Goal: Task Accomplishment & Management: Complete application form

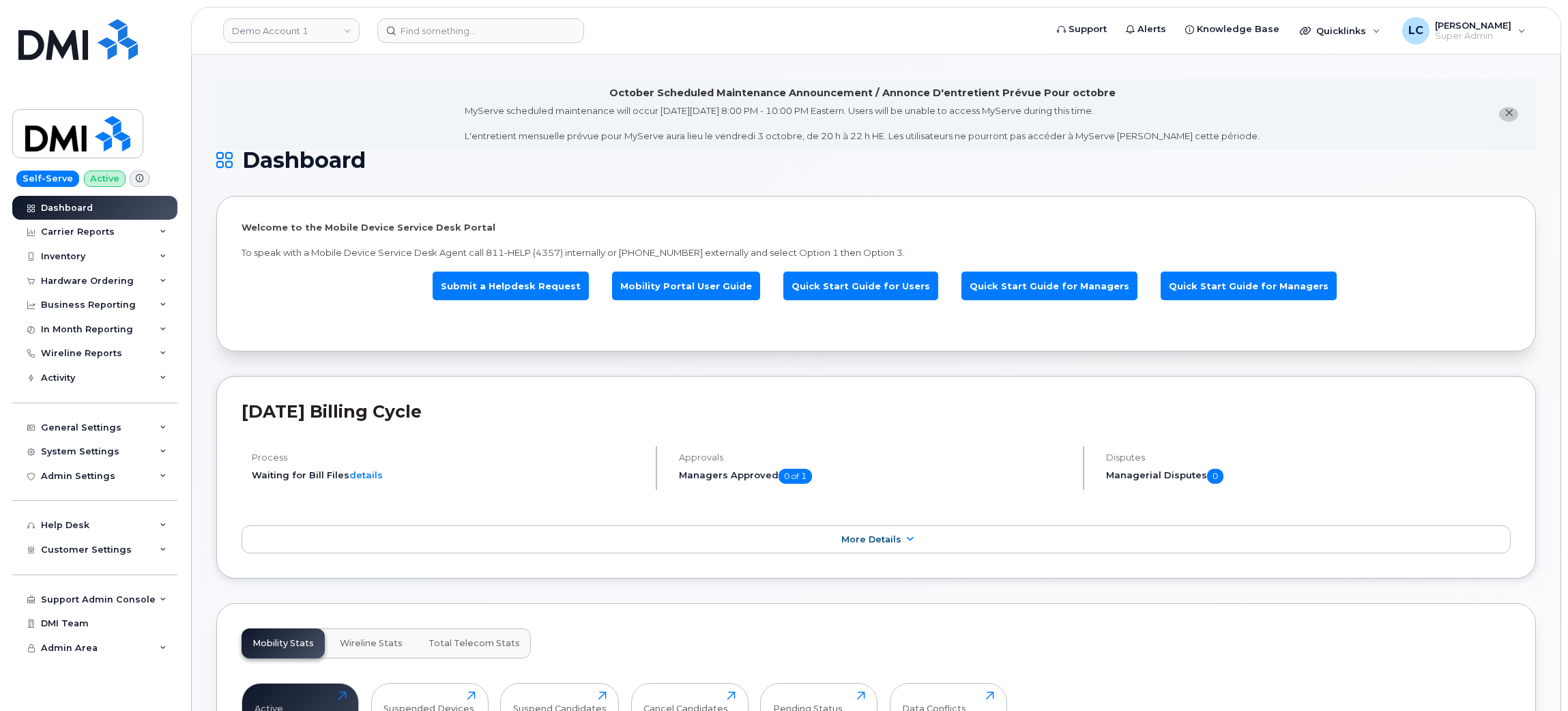
scroll to position [95, 0]
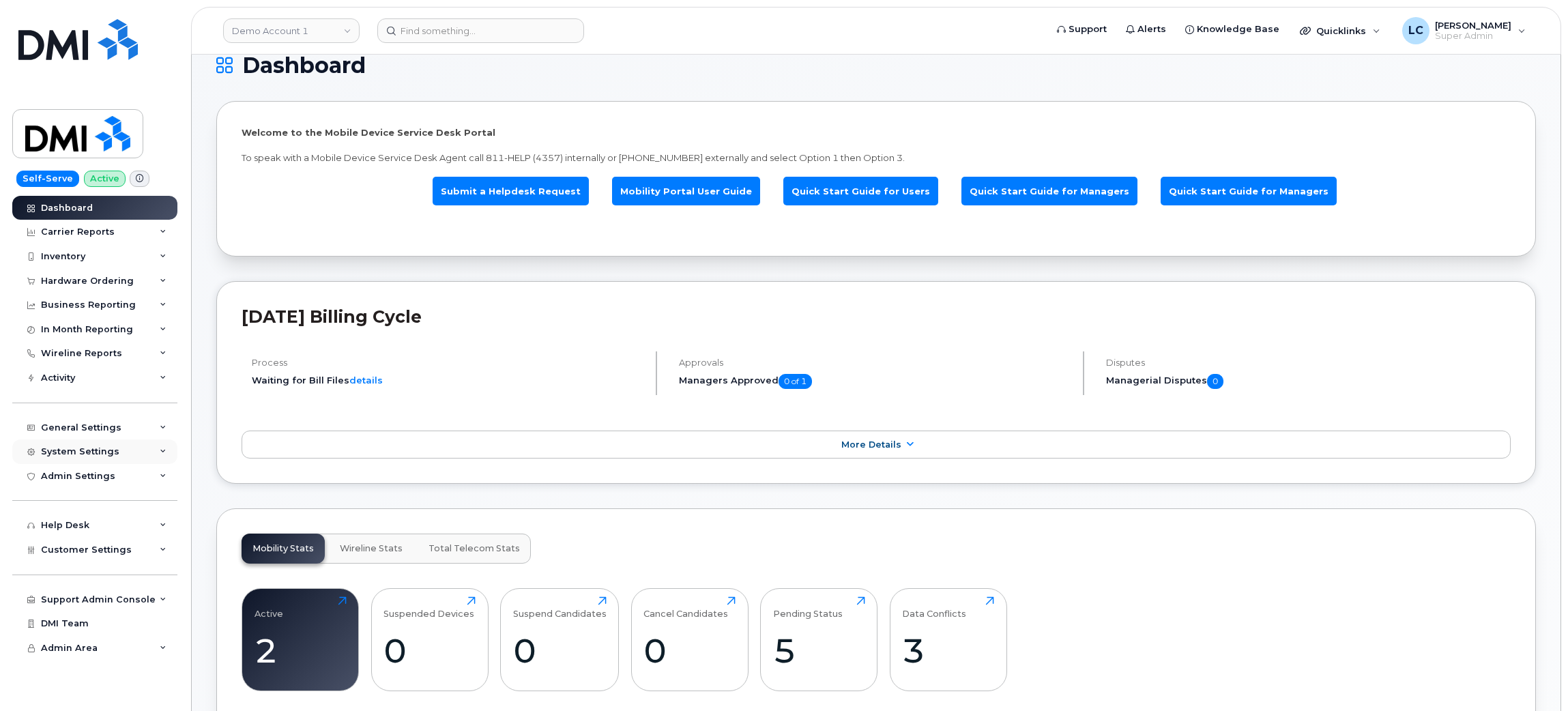
click at [148, 454] on div "System Settings" at bounding box center [95, 452] width 165 height 24
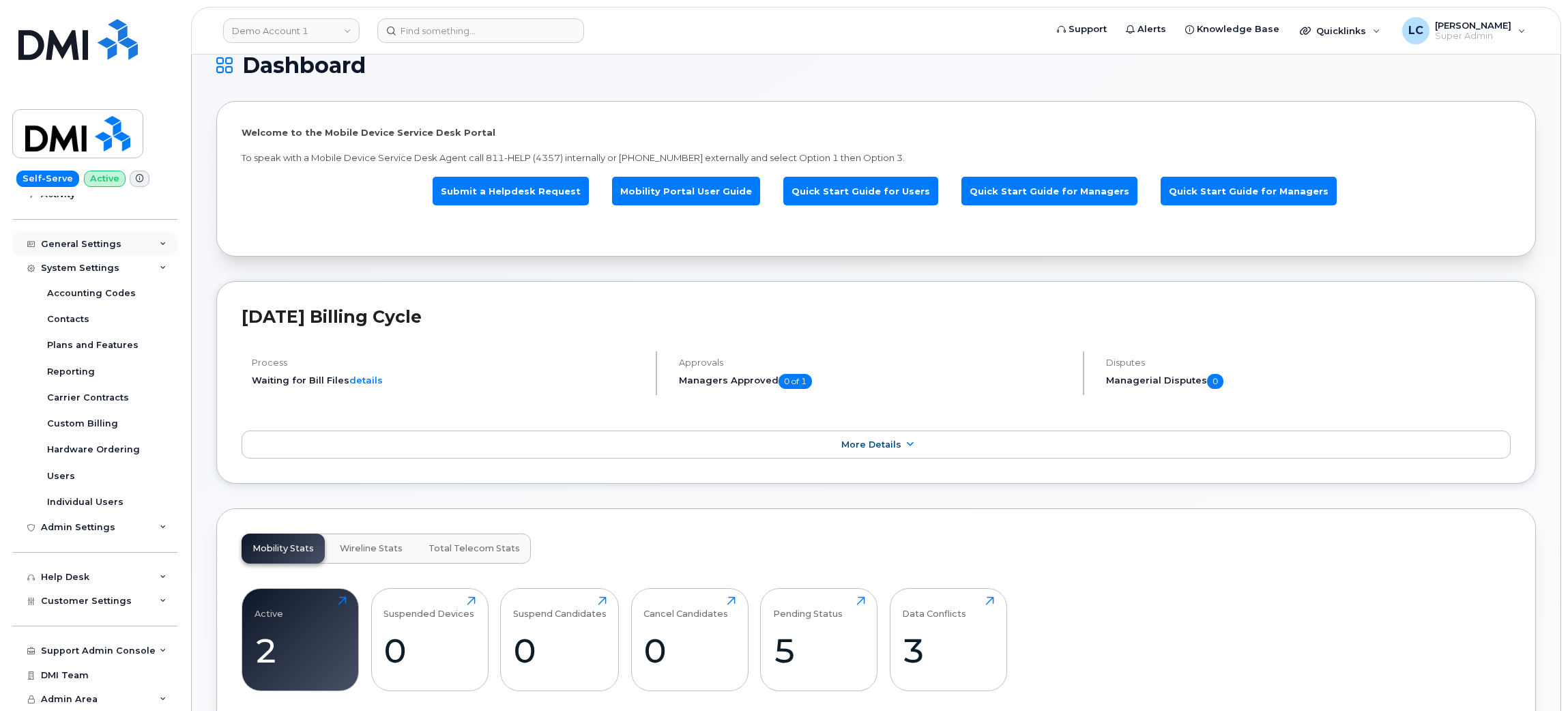
click at [118, 239] on div "General Settings" at bounding box center [95, 244] width 165 height 24
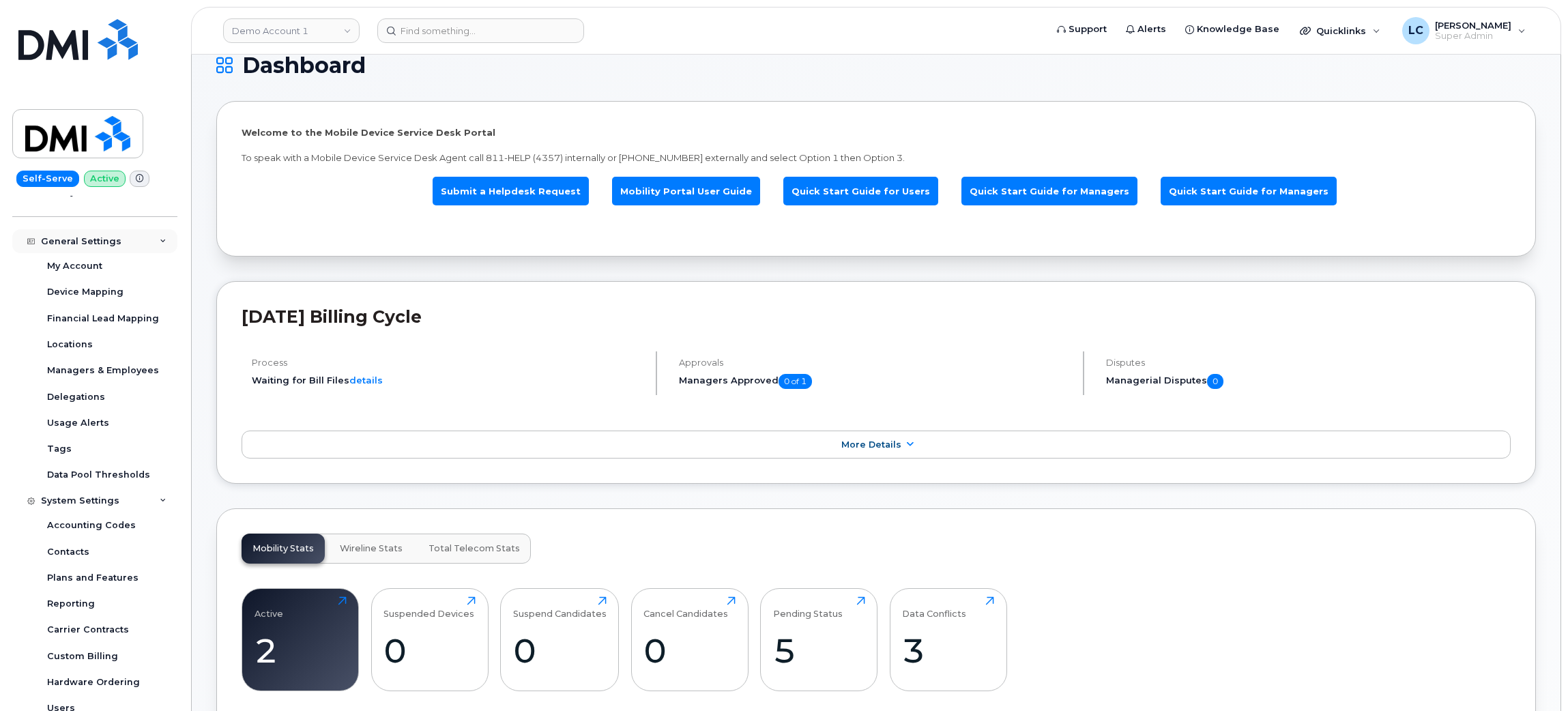
click at [100, 244] on div "General Settings" at bounding box center [81, 241] width 81 height 11
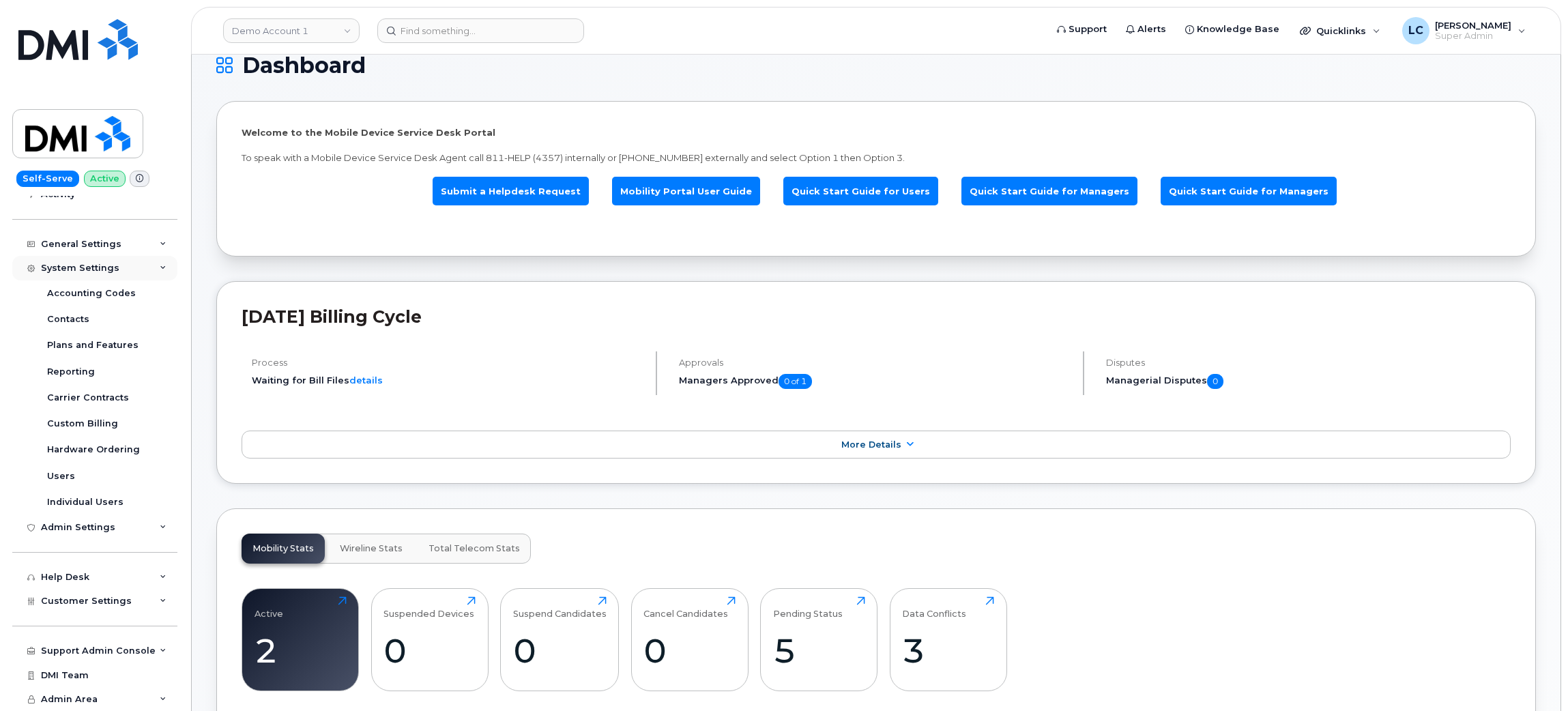
click at [120, 265] on div "System Settings" at bounding box center [95, 268] width 165 height 24
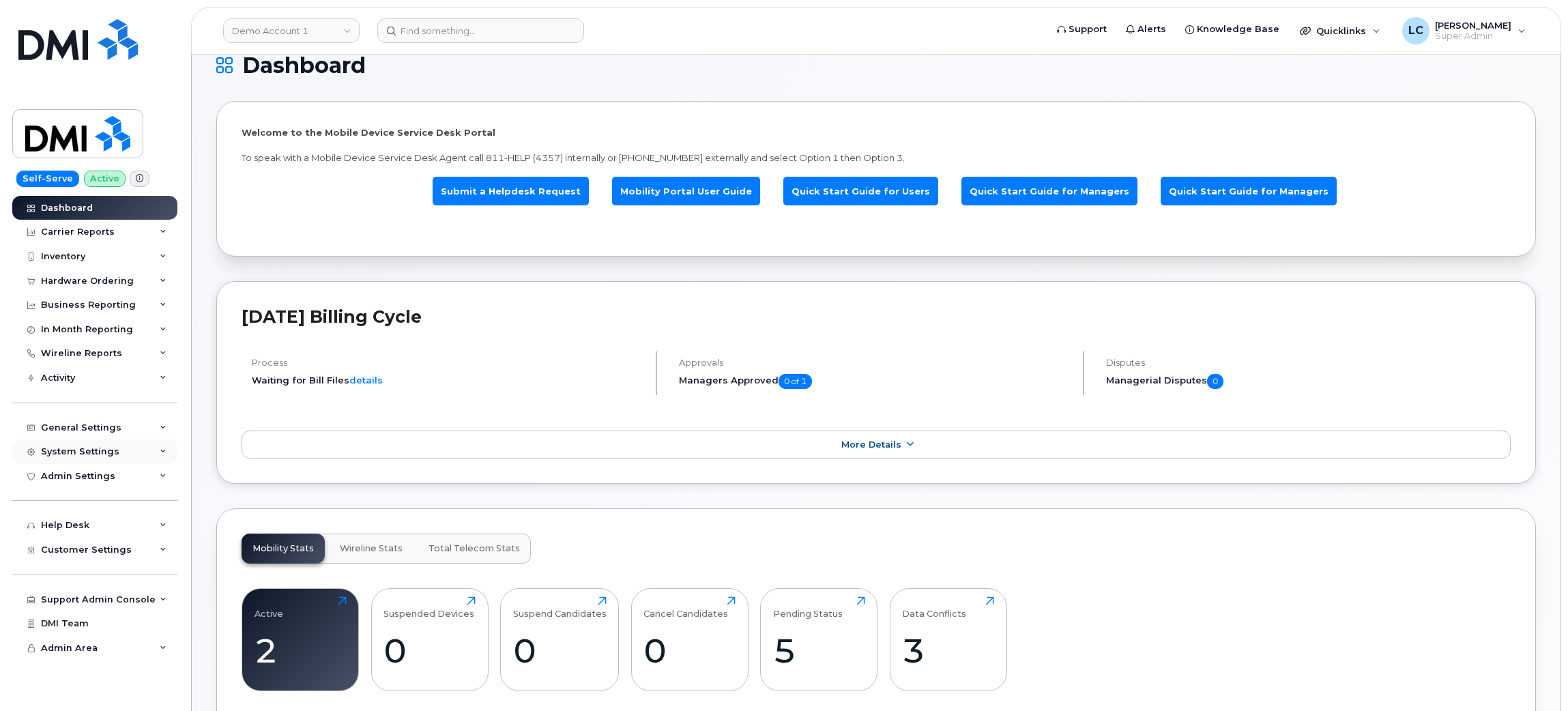
scroll to position [0, 0]
click at [141, 457] on div "System Settings" at bounding box center [95, 452] width 165 height 24
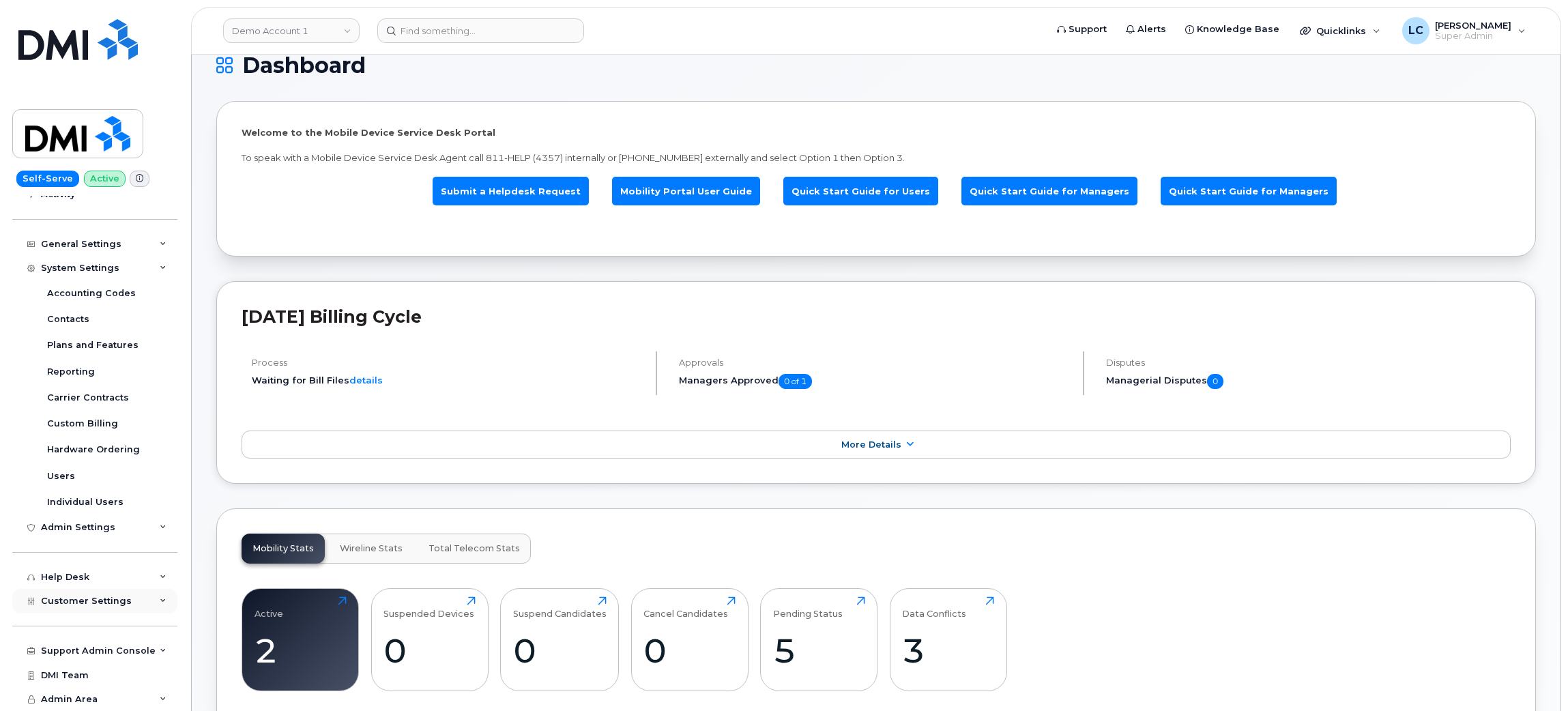
click at [126, 601] on div "Customer Settings" at bounding box center [95, 601] width 165 height 24
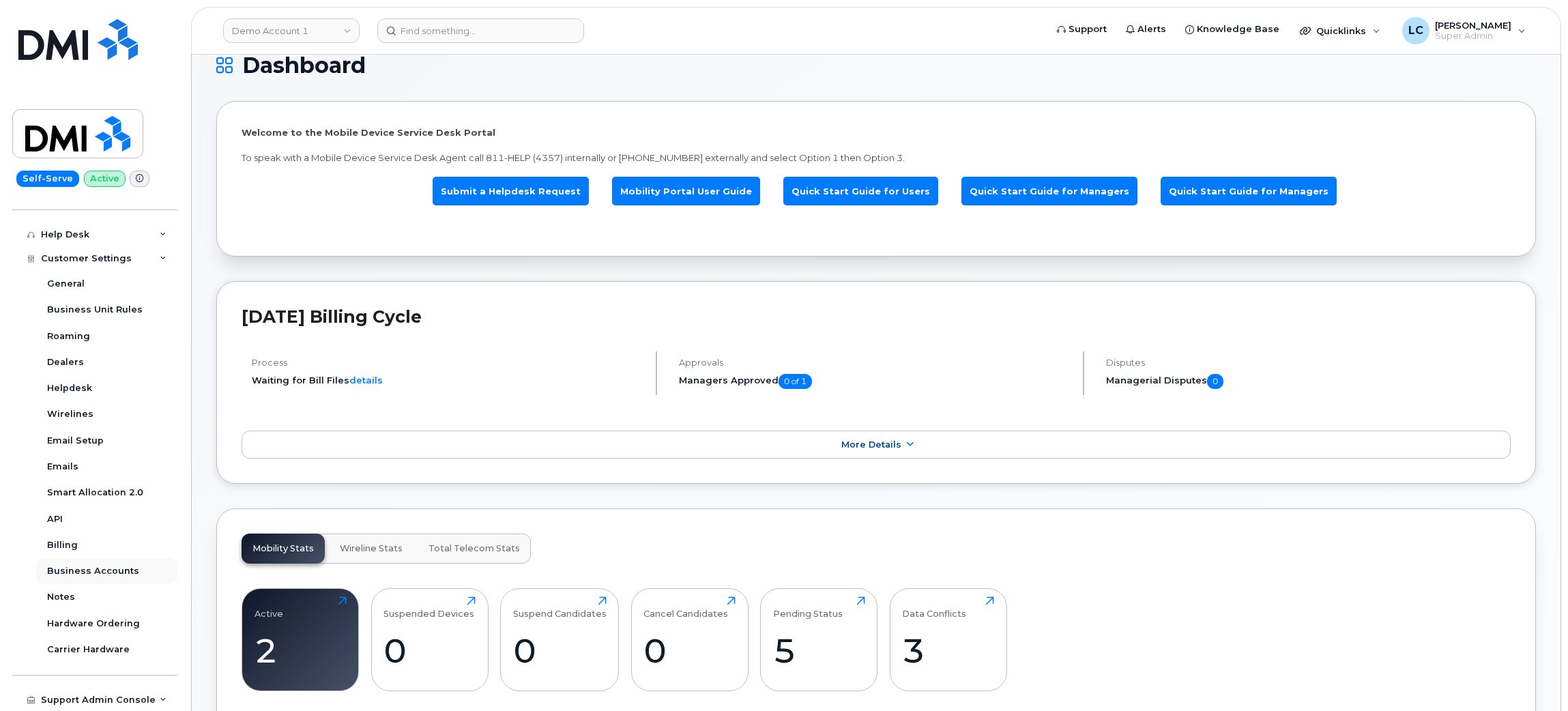
scroll to position [579, 0]
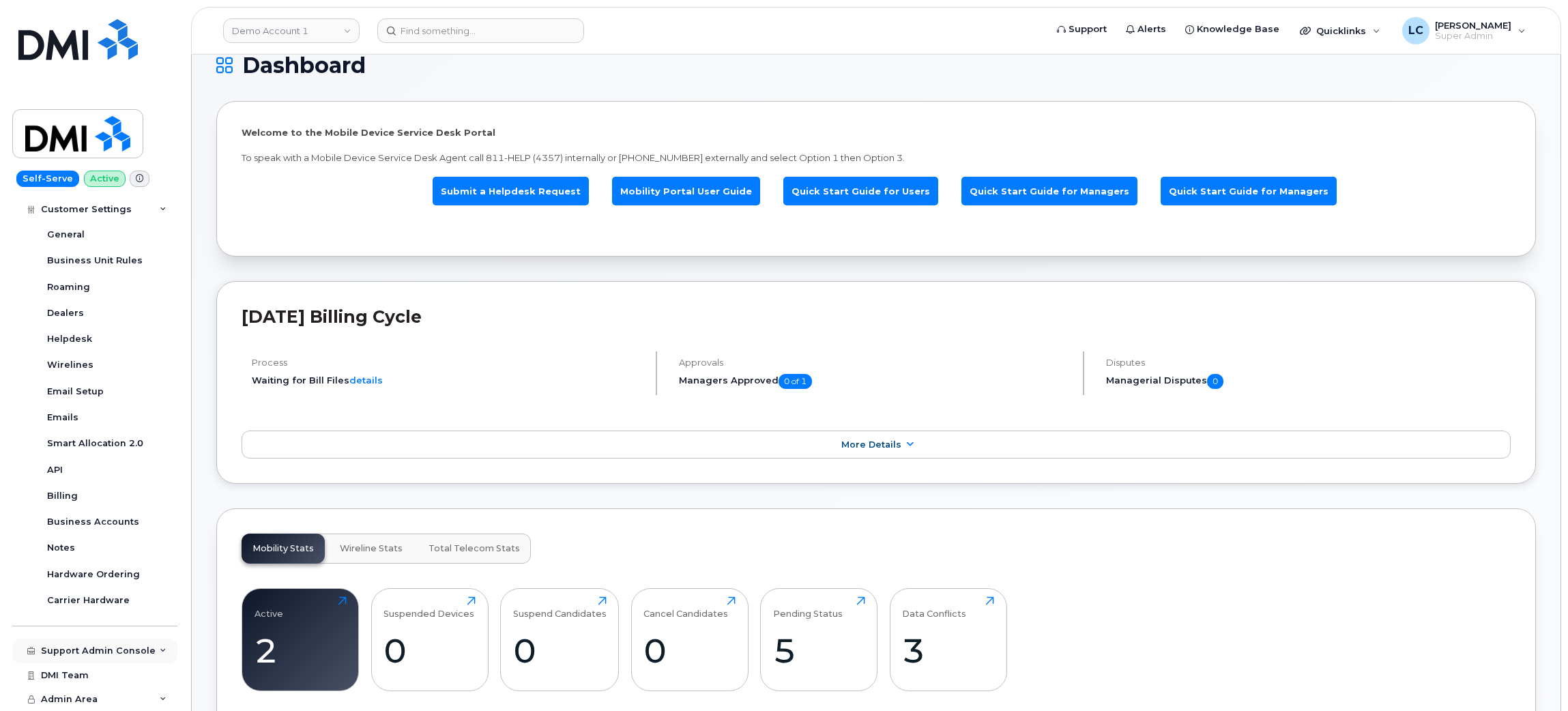
click at [117, 653] on div "Support Admin Console" at bounding box center [98, 650] width 115 height 11
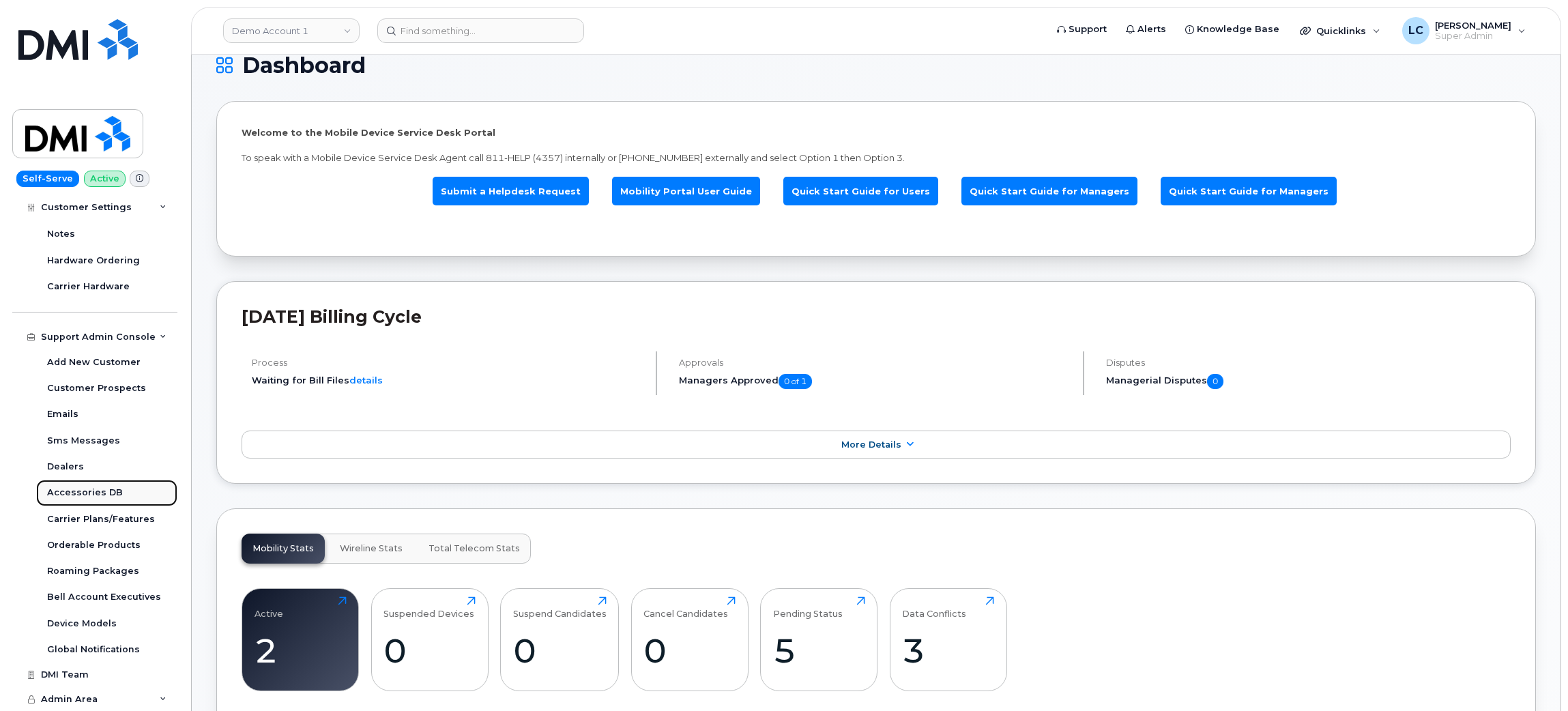
click at [115, 493] on div "Accessories DB" at bounding box center [85, 492] width 75 height 13
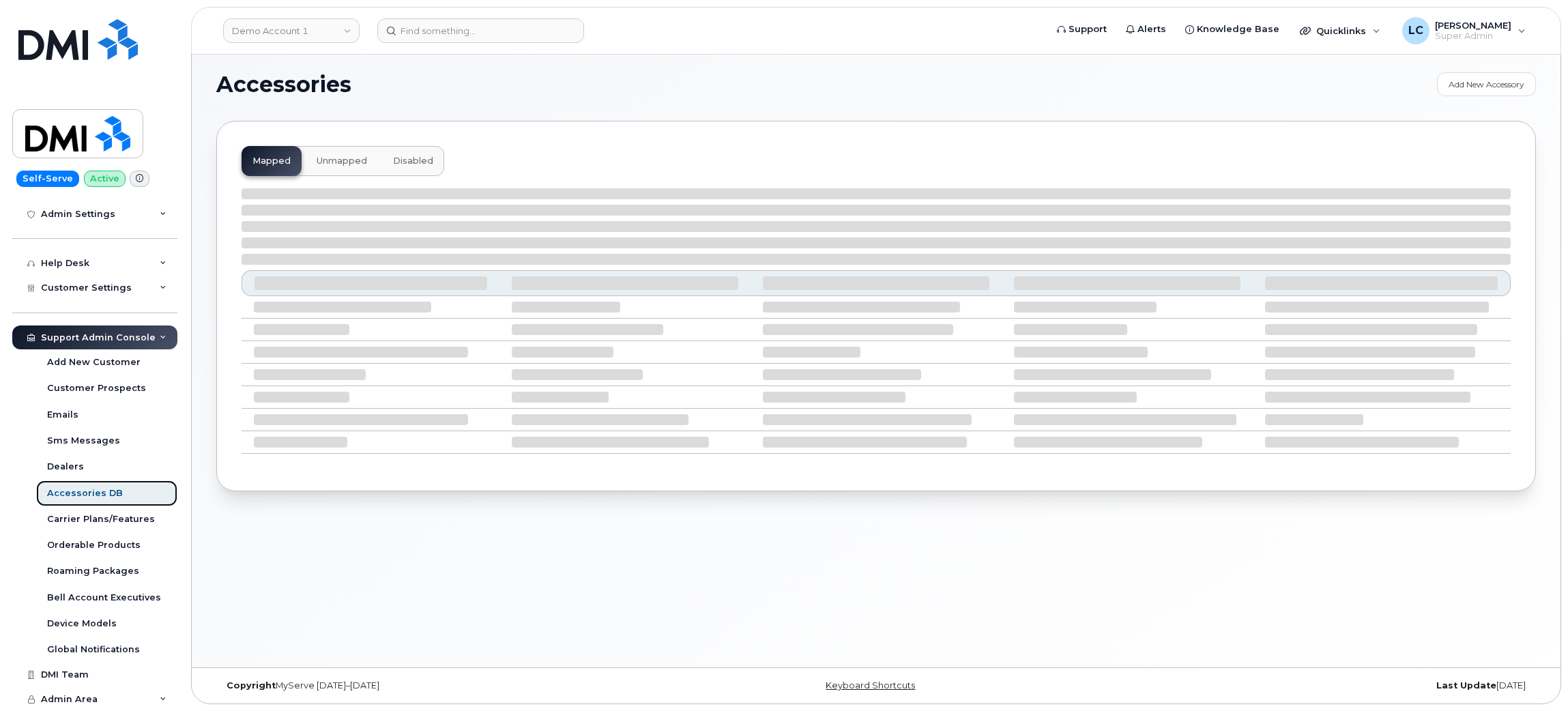
scroll to position [265, 0]
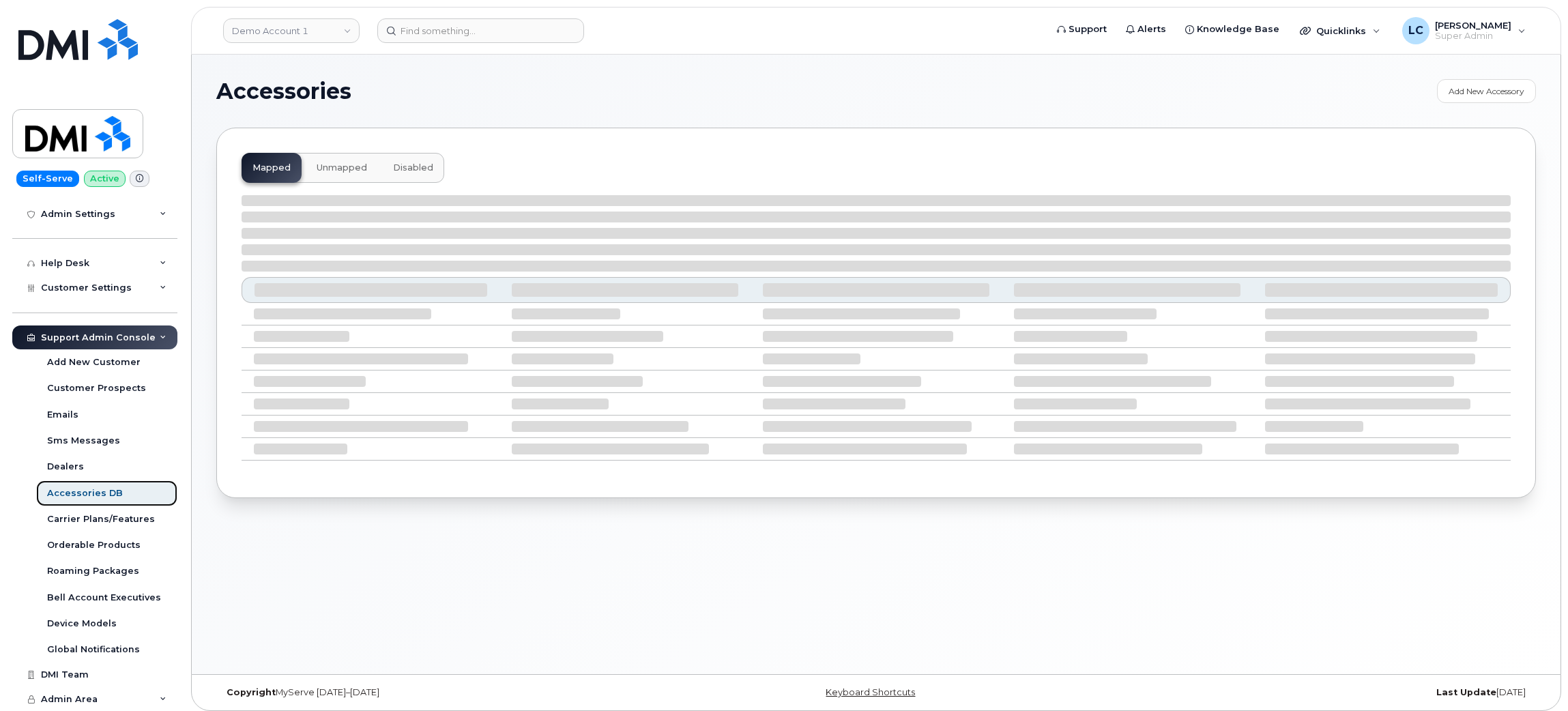
select select "null"
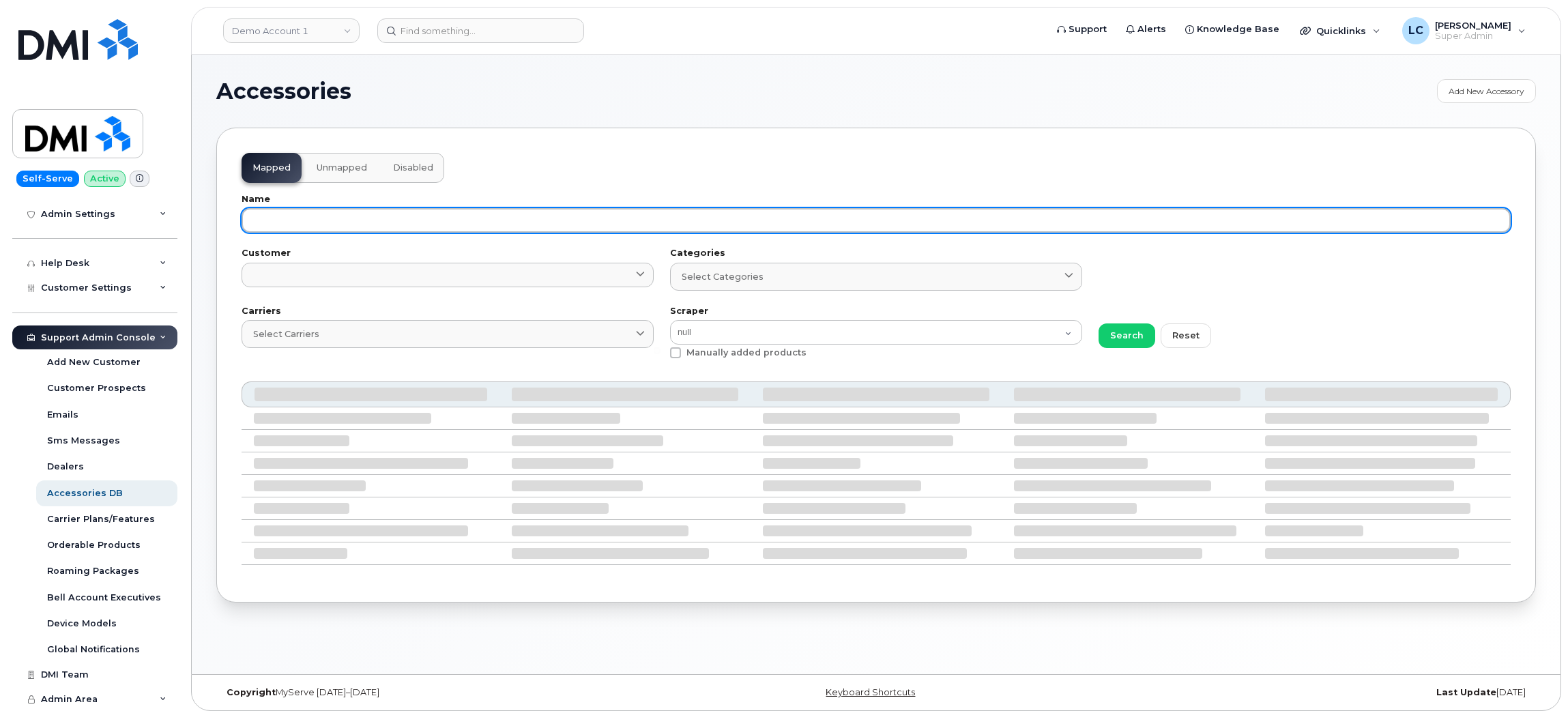
click at [665, 222] on input "text" at bounding box center [876, 220] width 1269 height 24
paste input "64385256"
type input "64385256"
click at [1098, 324] on button "Search" at bounding box center [1126, 336] width 57 height 24
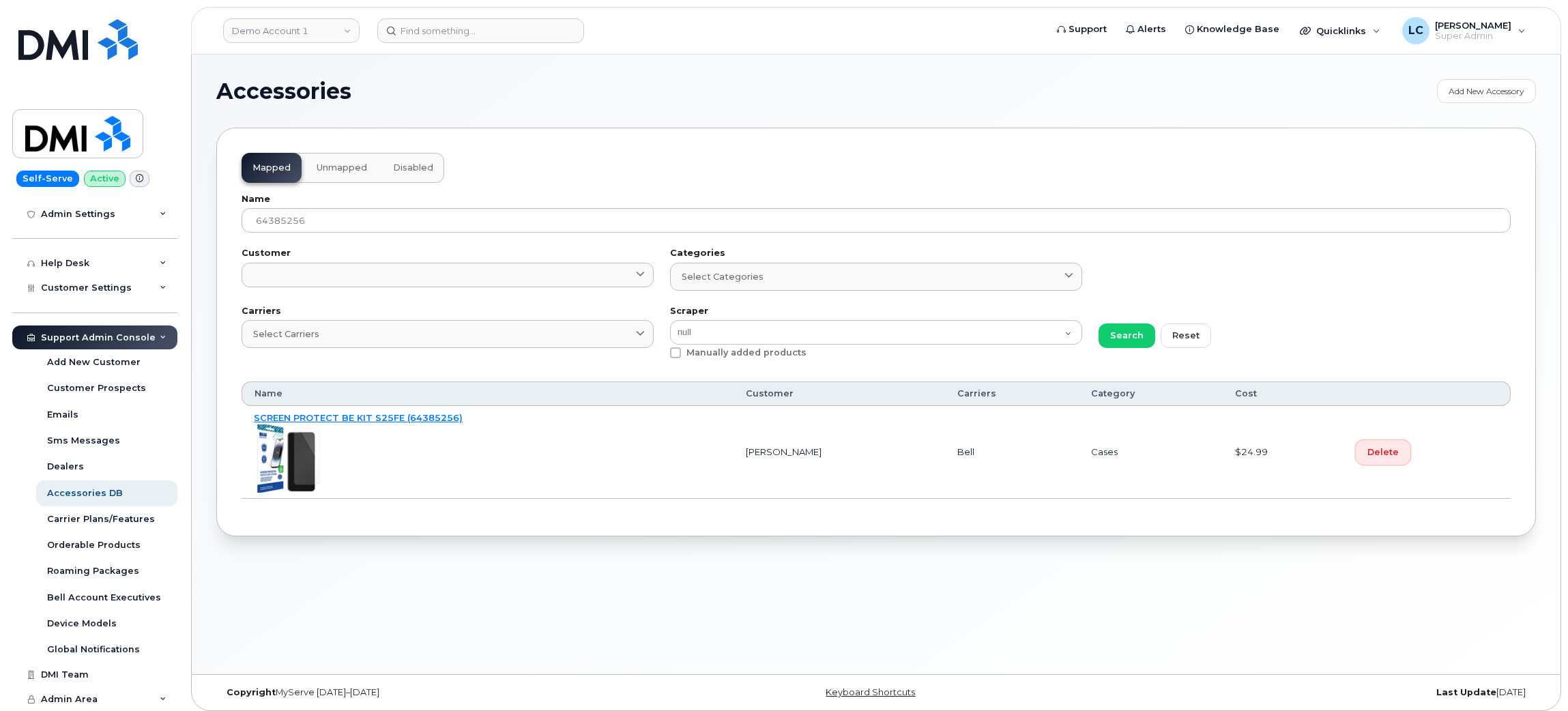
drag, startPoint x: 1386, startPoint y: 449, endPoint x: 886, endPoint y: 73, distance: 625.6
click at [1386, 449] on span "Delete" at bounding box center [1383, 452] width 31 height 13
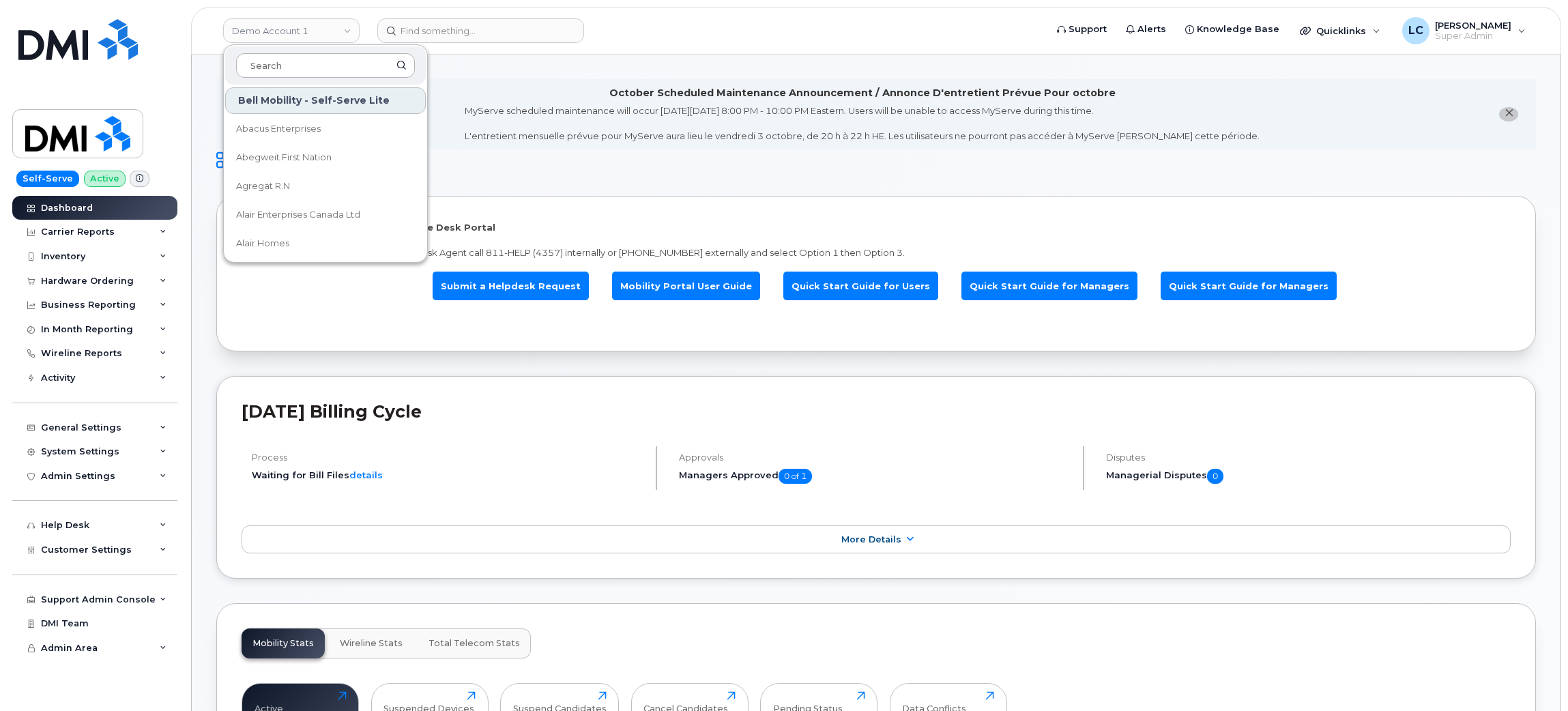
click at [339, 60] on input at bounding box center [325, 65] width 179 height 24
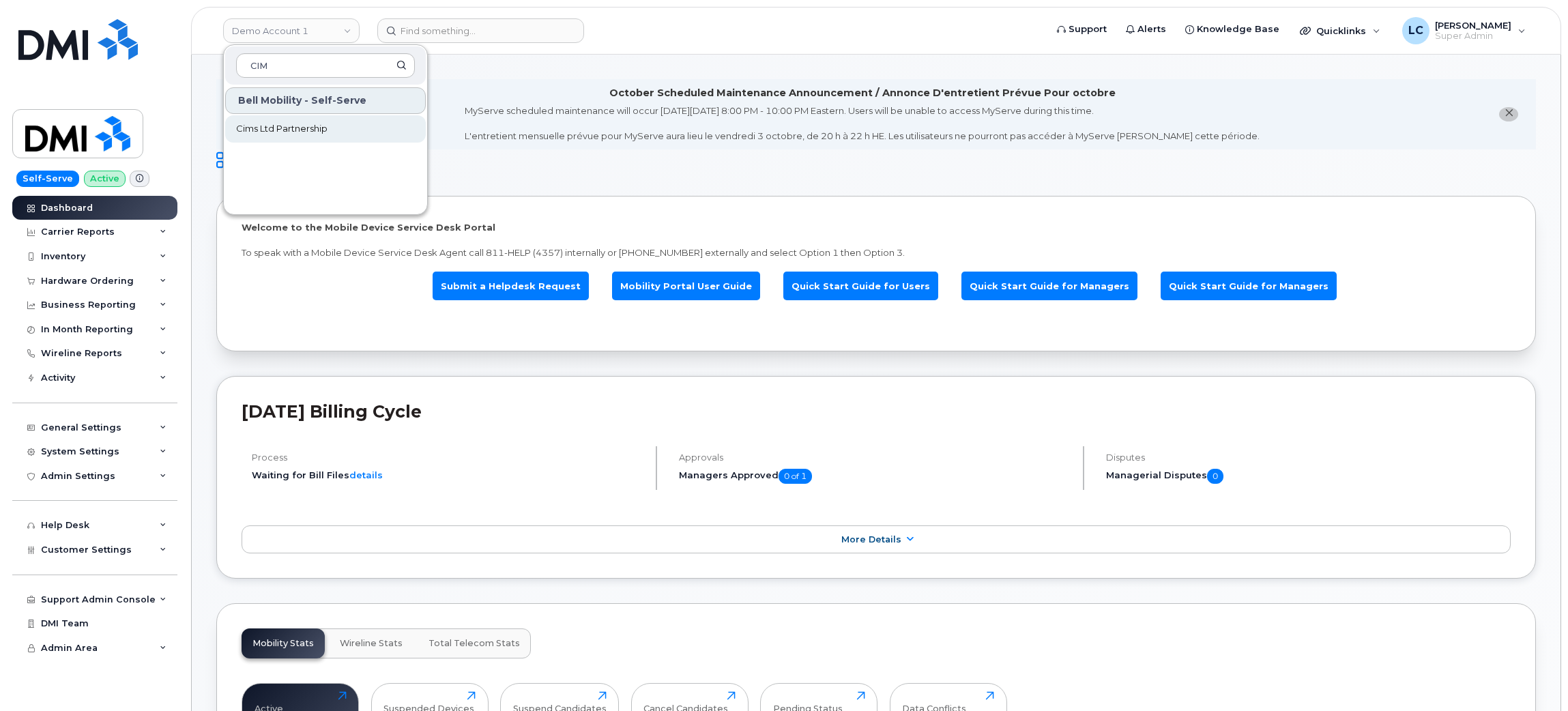
type input "CIM"
click at [320, 133] on span "Cims Ltd Partnership" at bounding box center [282, 129] width 92 height 13
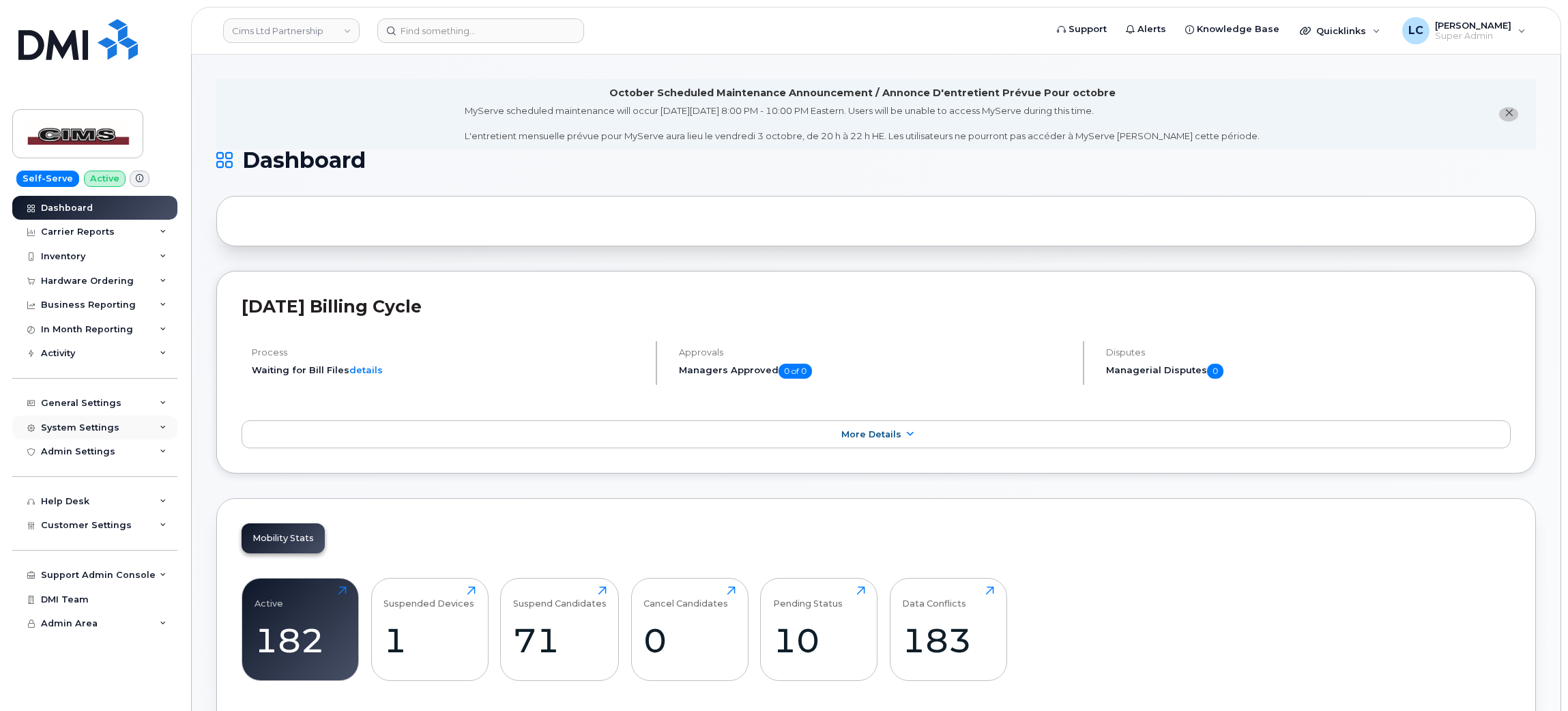
click at [132, 428] on div "System Settings" at bounding box center [95, 427] width 165 height 24
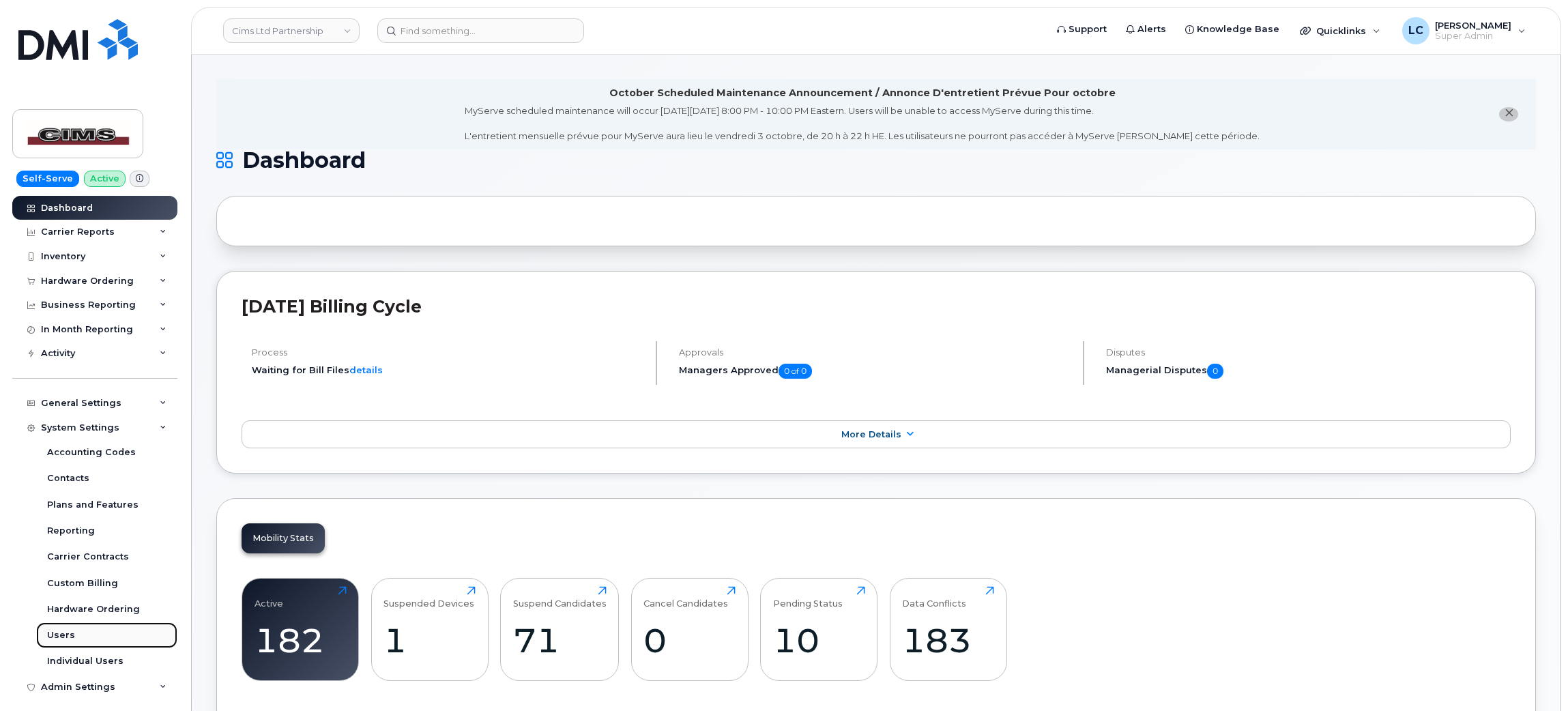
click at [67, 639] on div "Users" at bounding box center [61, 635] width 28 height 13
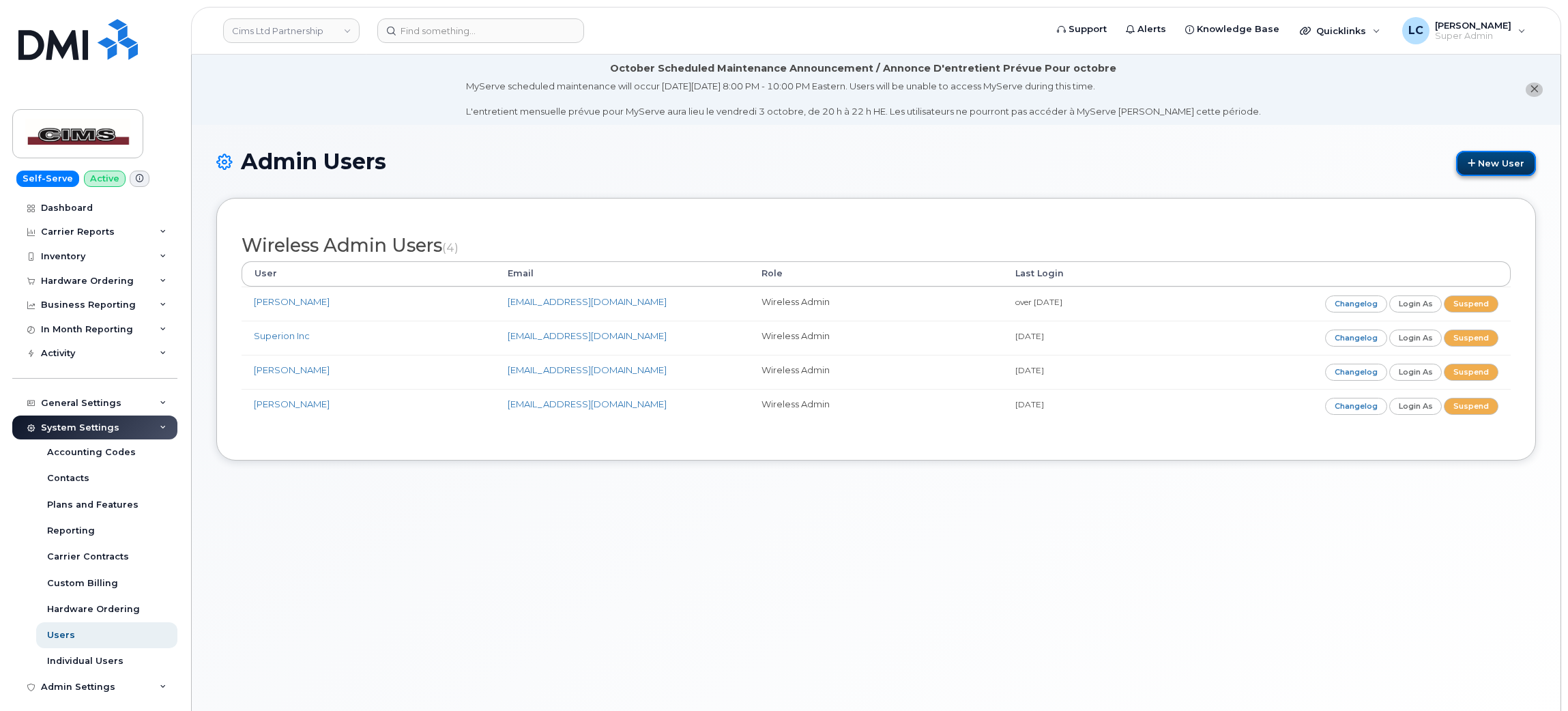
click at [1483, 159] on link "New User" at bounding box center [1496, 163] width 80 height 25
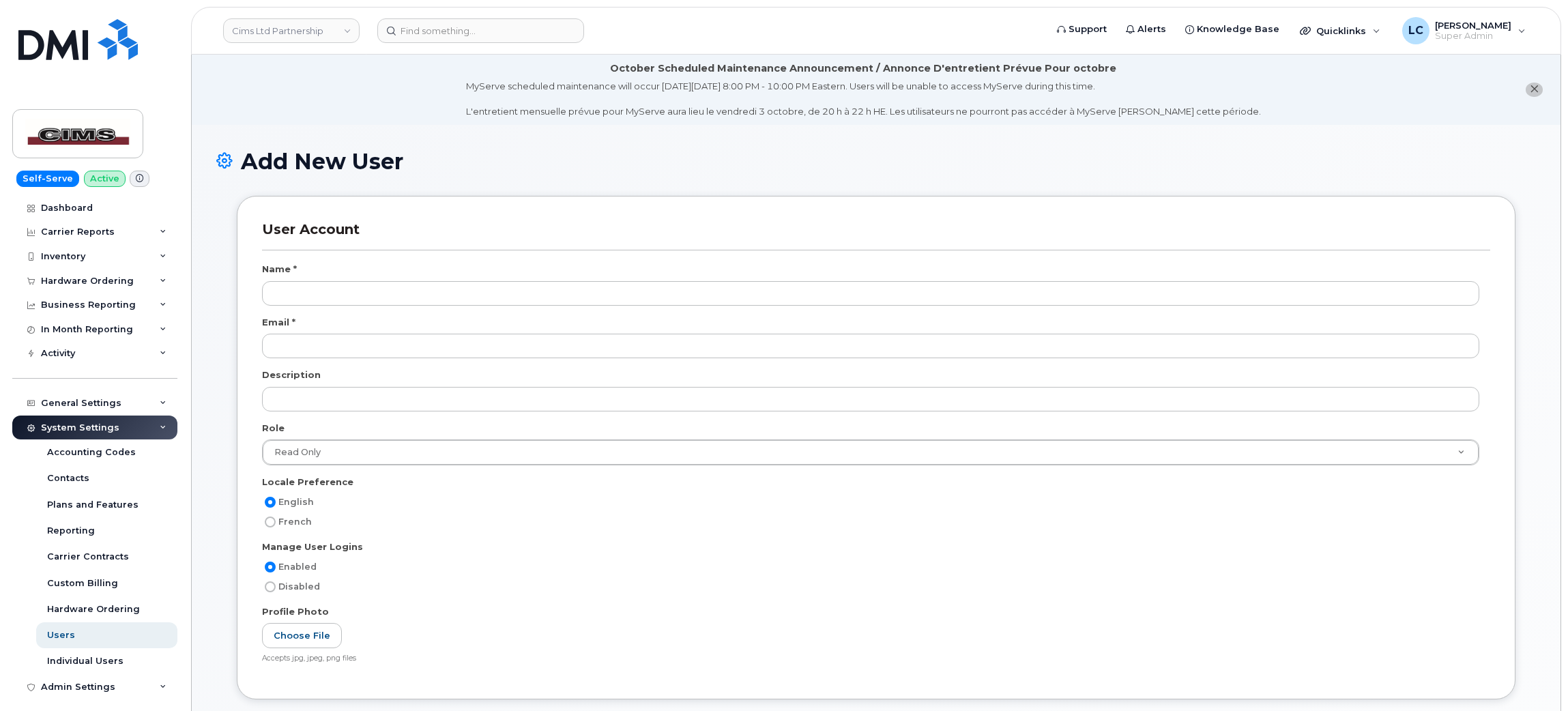
scroll to position [1537, 0]
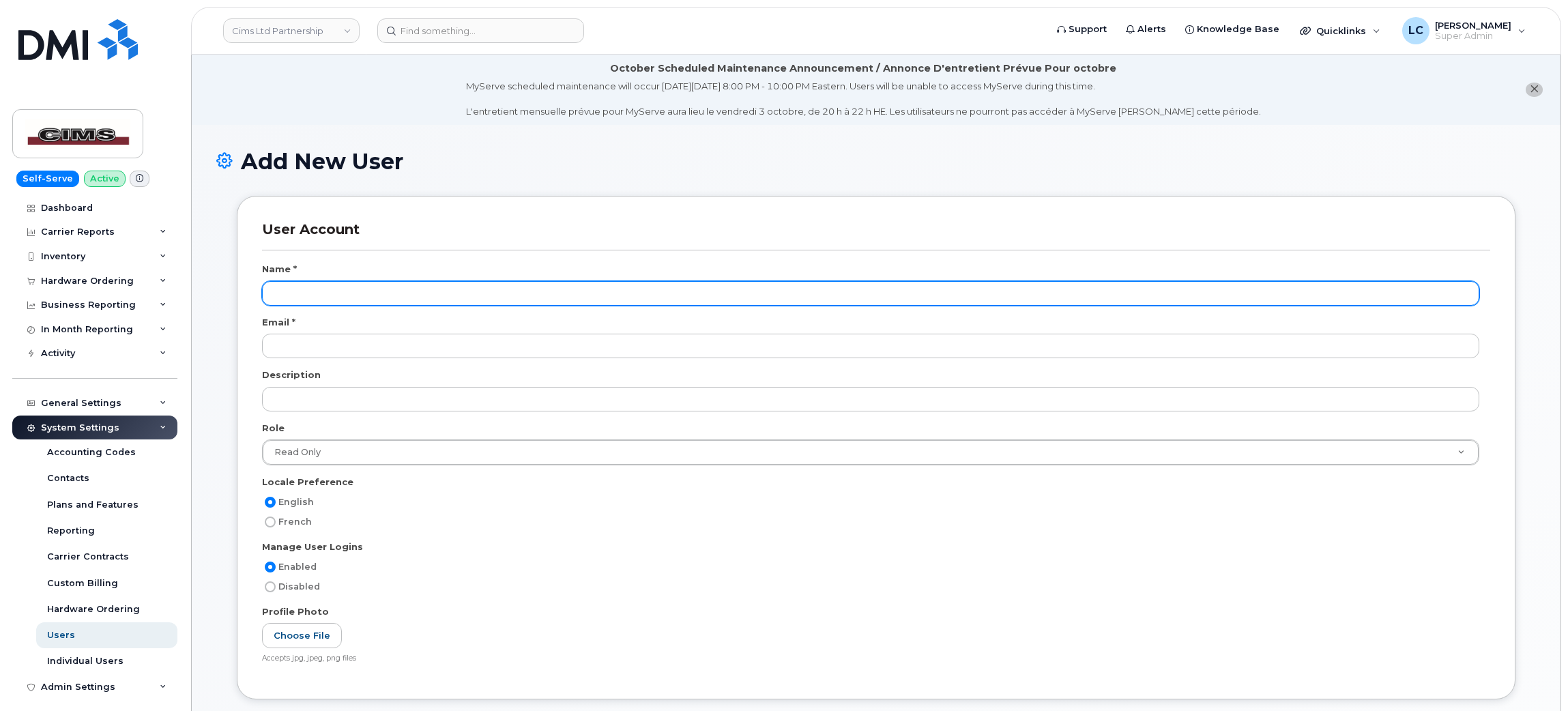
click at [381, 293] on input "text" at bounding box center [870, 293] width 1217 height 24
paste input "[PERSON_NAME]"
type input "[PERSON_NAME]"
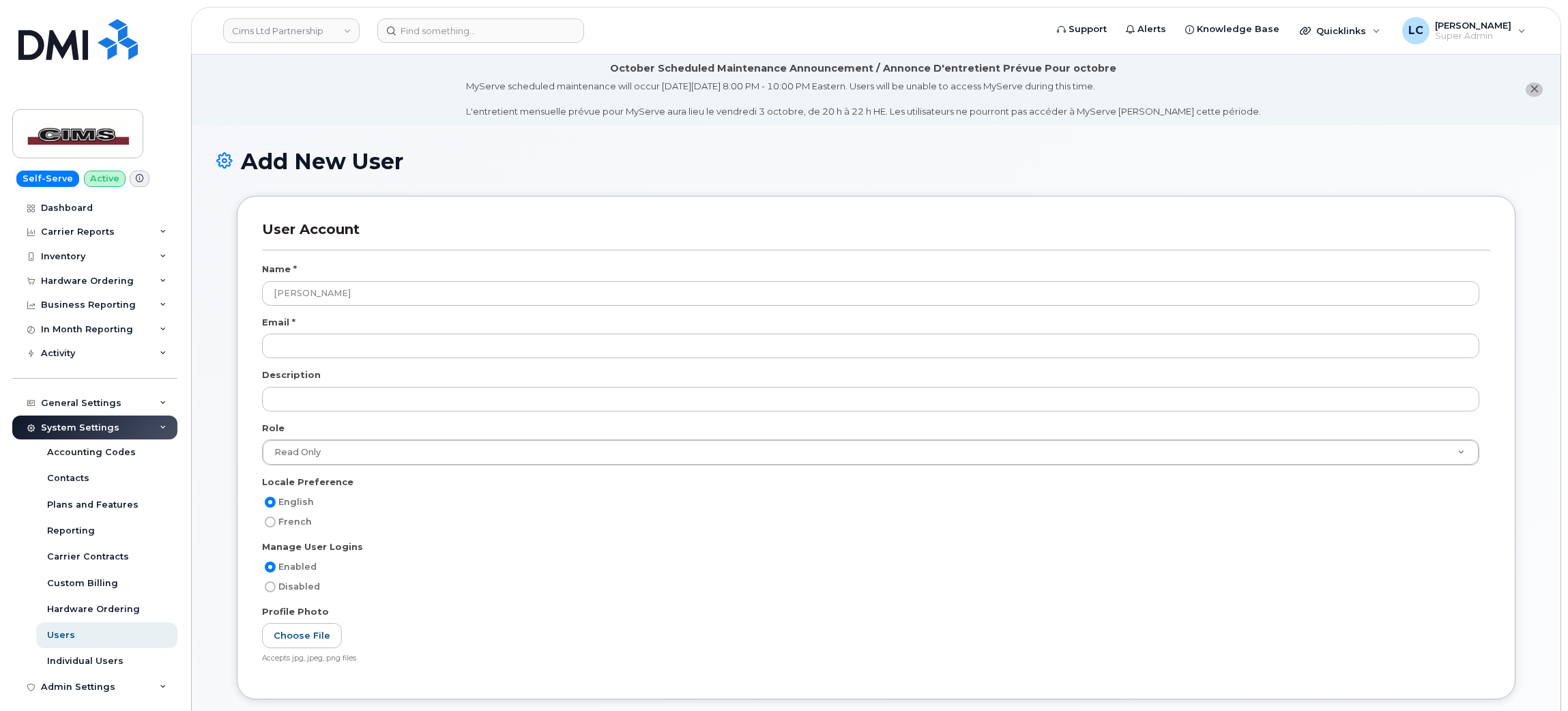
click at [349, 360] on div at bounding box center [876, 350] width 1228 height 35
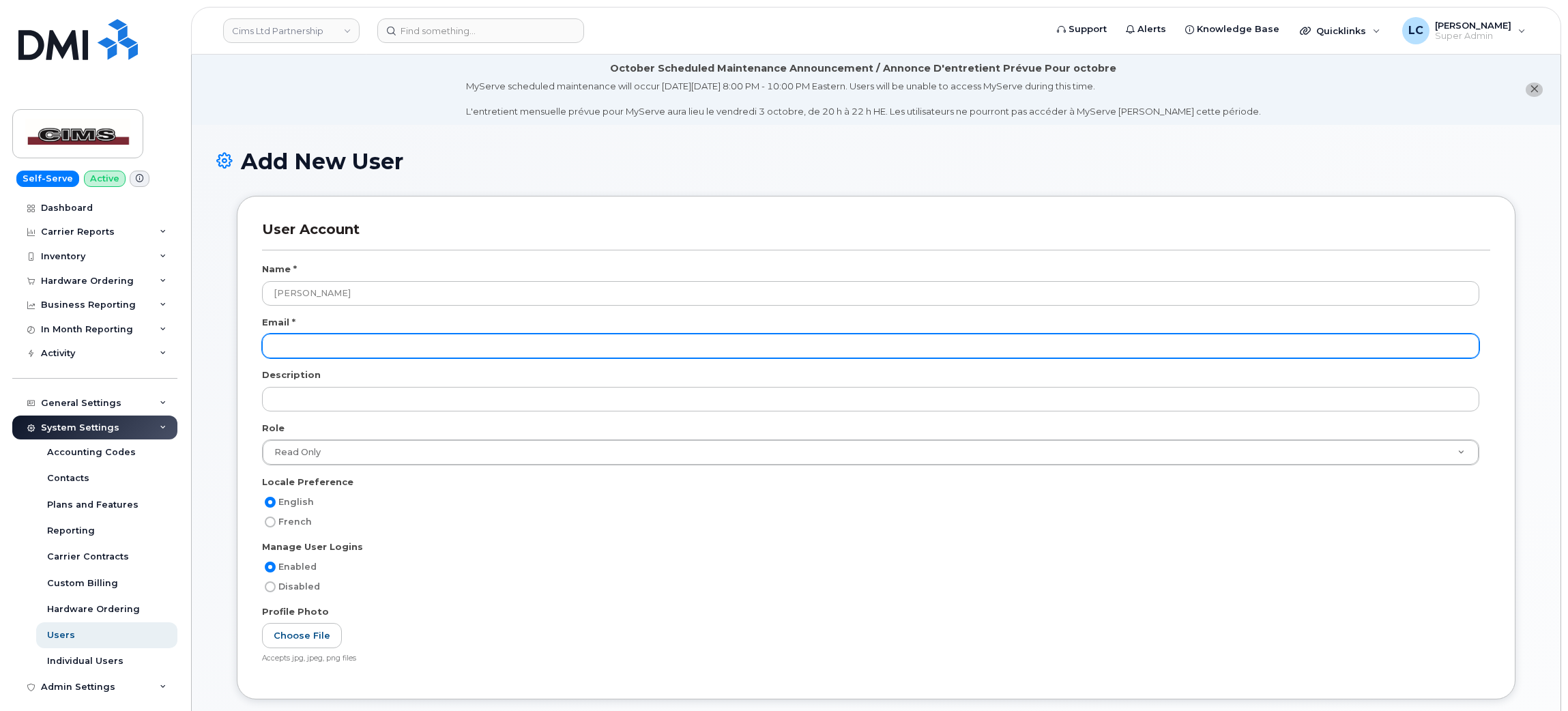
click at [392, 348] on input "email" at bounding box center [870, 345] width 1217 height 24
paste input "[EMAIL_ADDRESS][DOMAIN_NAME]"
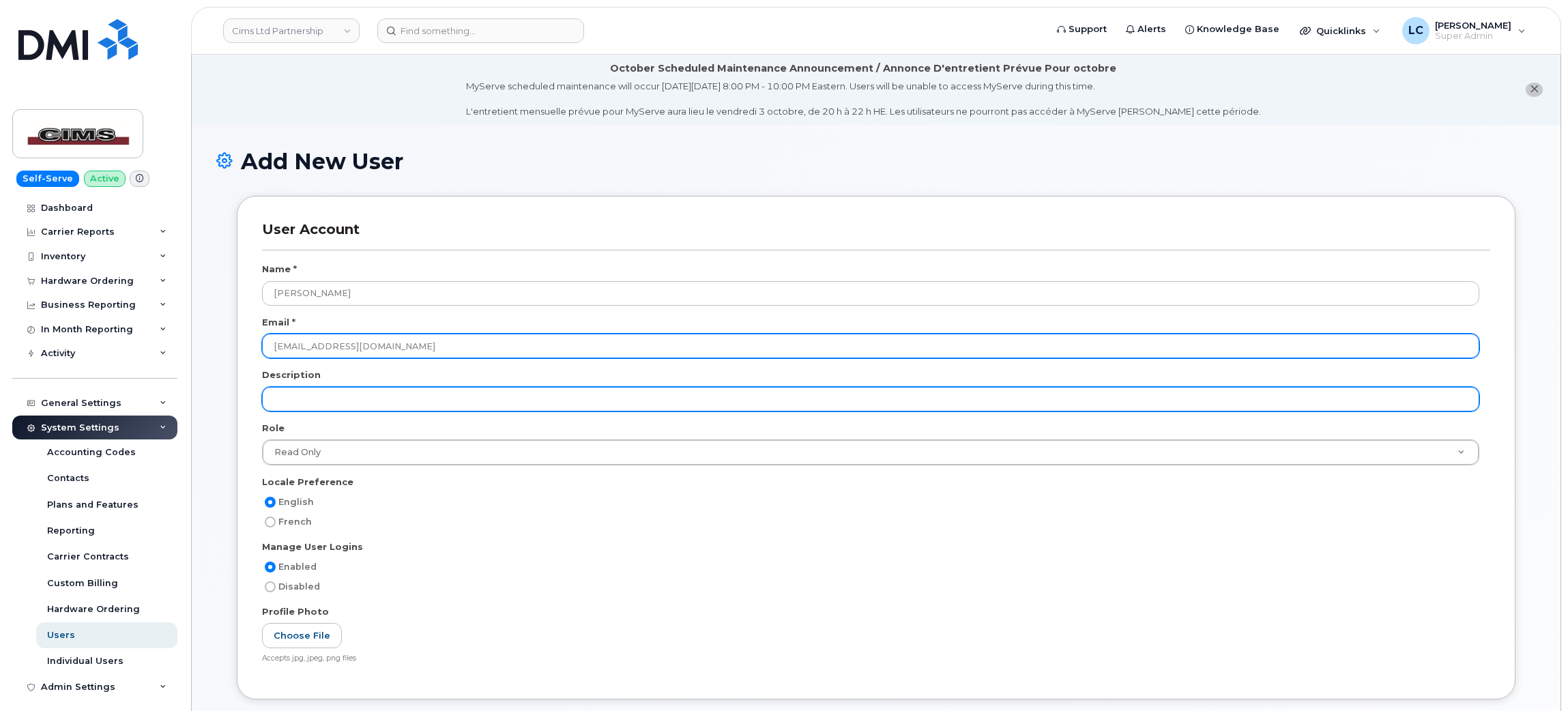
type input "[EMAIL_ADDRESS][DOMAIN_NAME]"
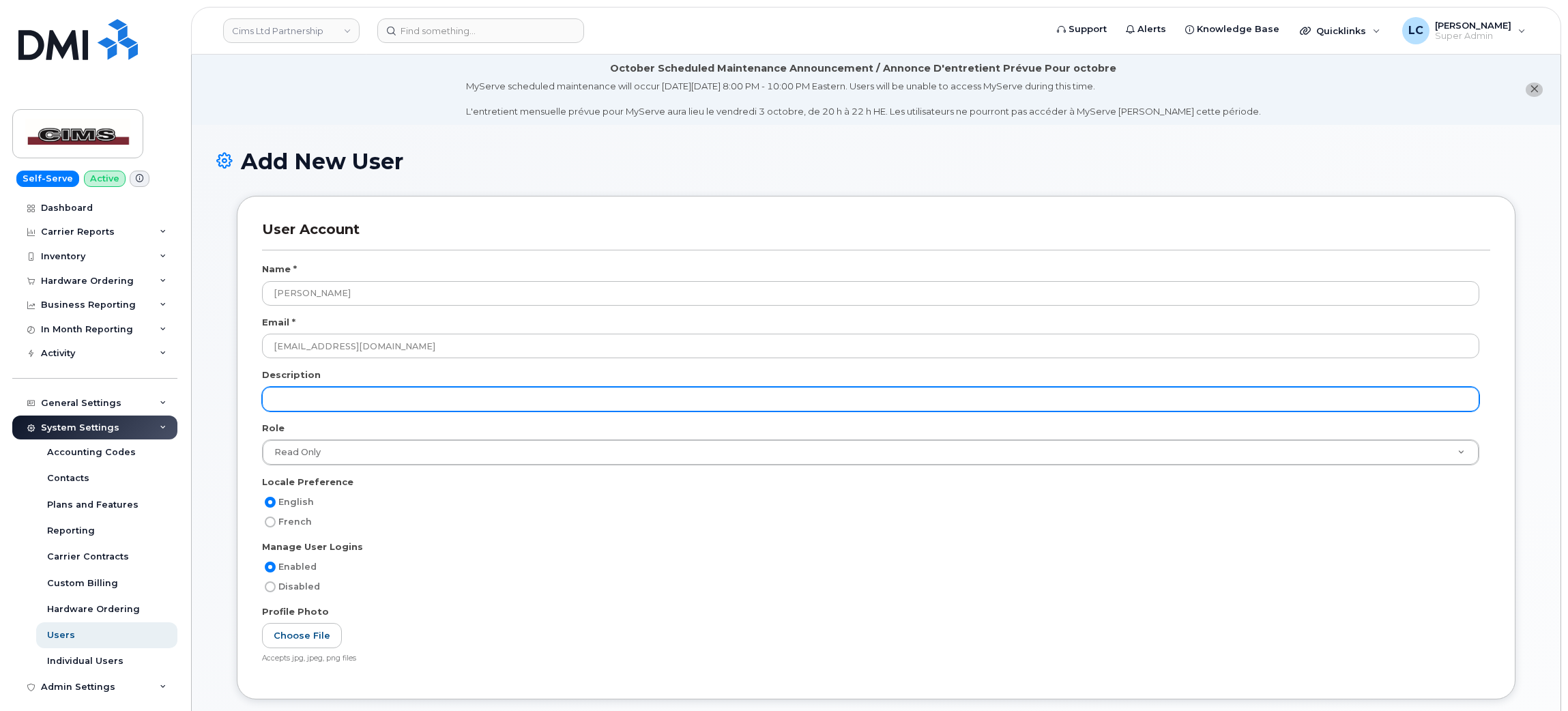
click at [403, 395] on input "text" at bounding box center [870, 398] width 1217 height 24
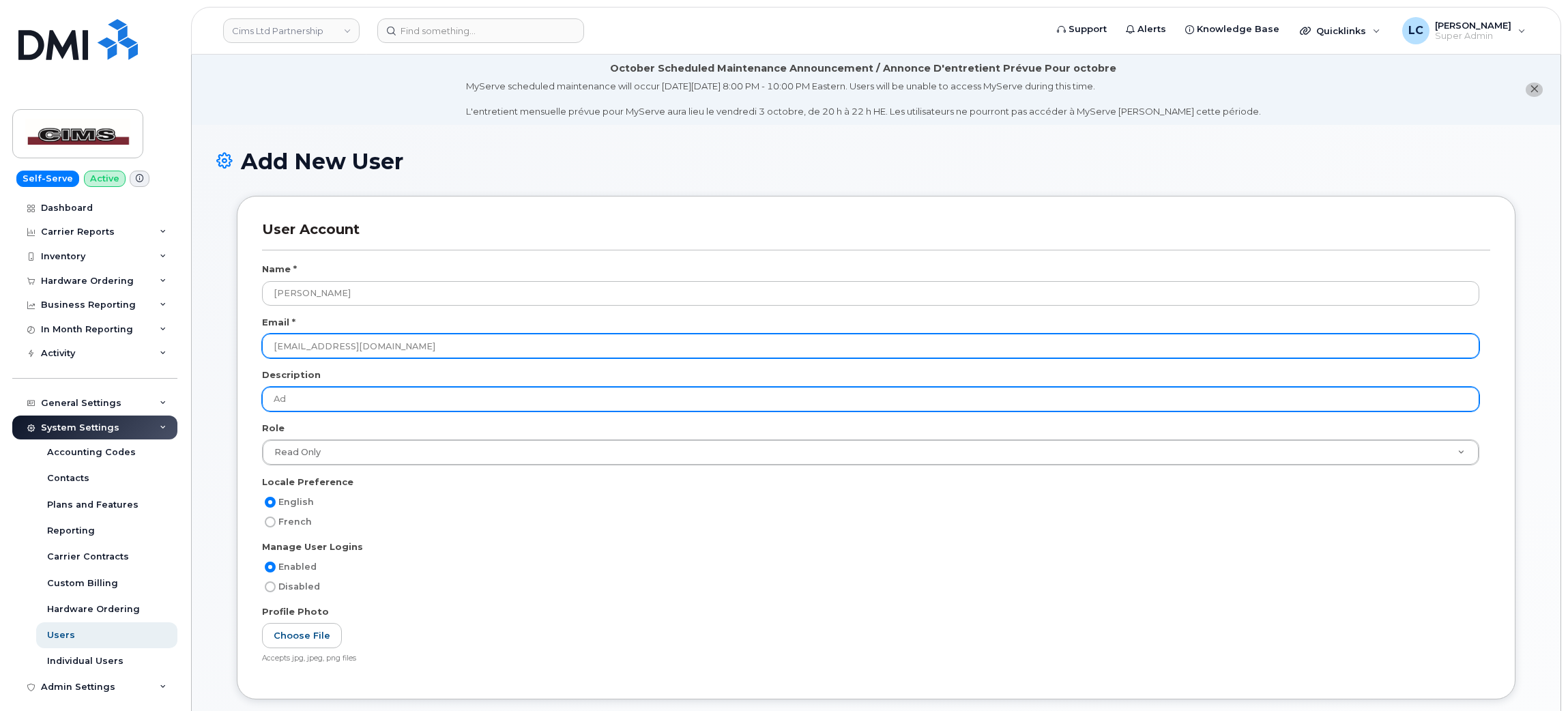
type input "A"
type input "R"
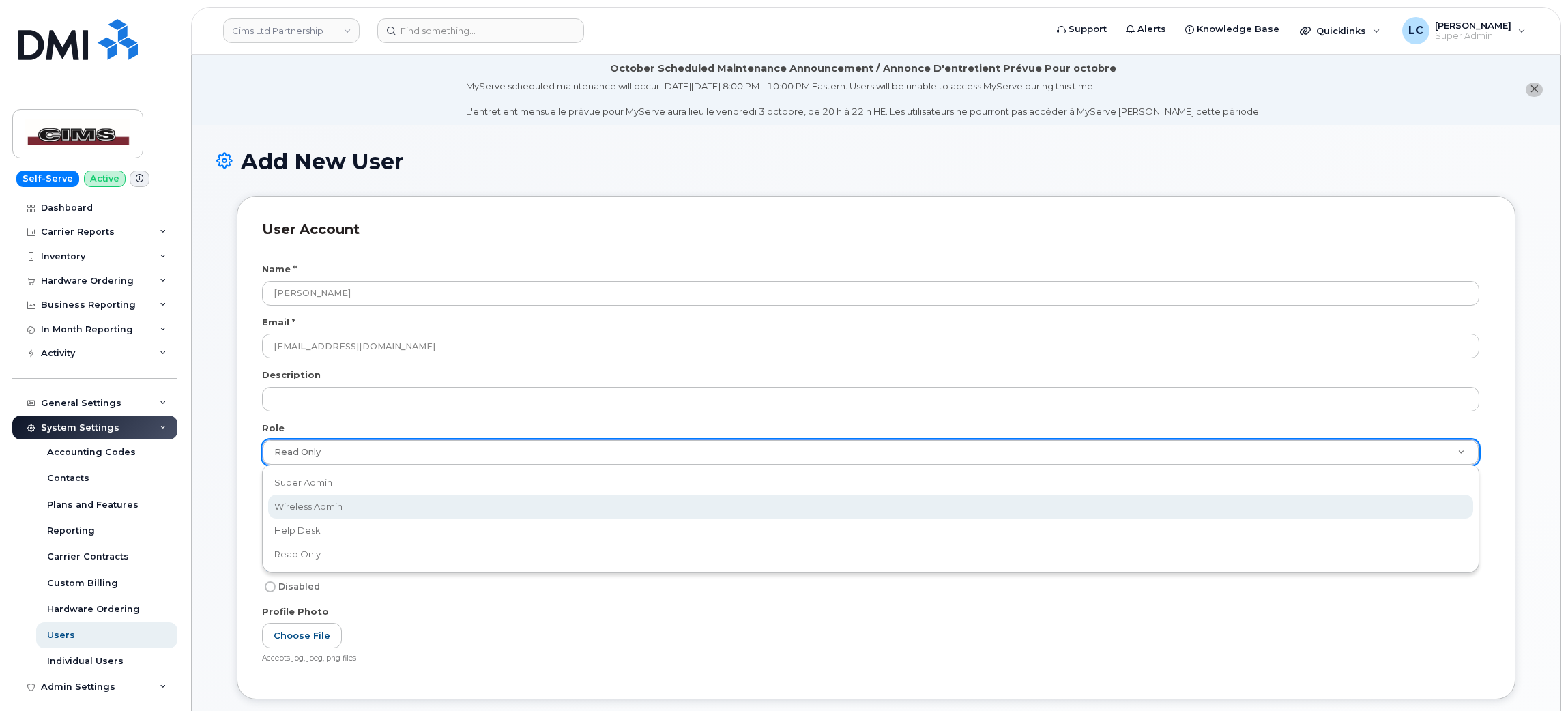
select select "wireless_admin"
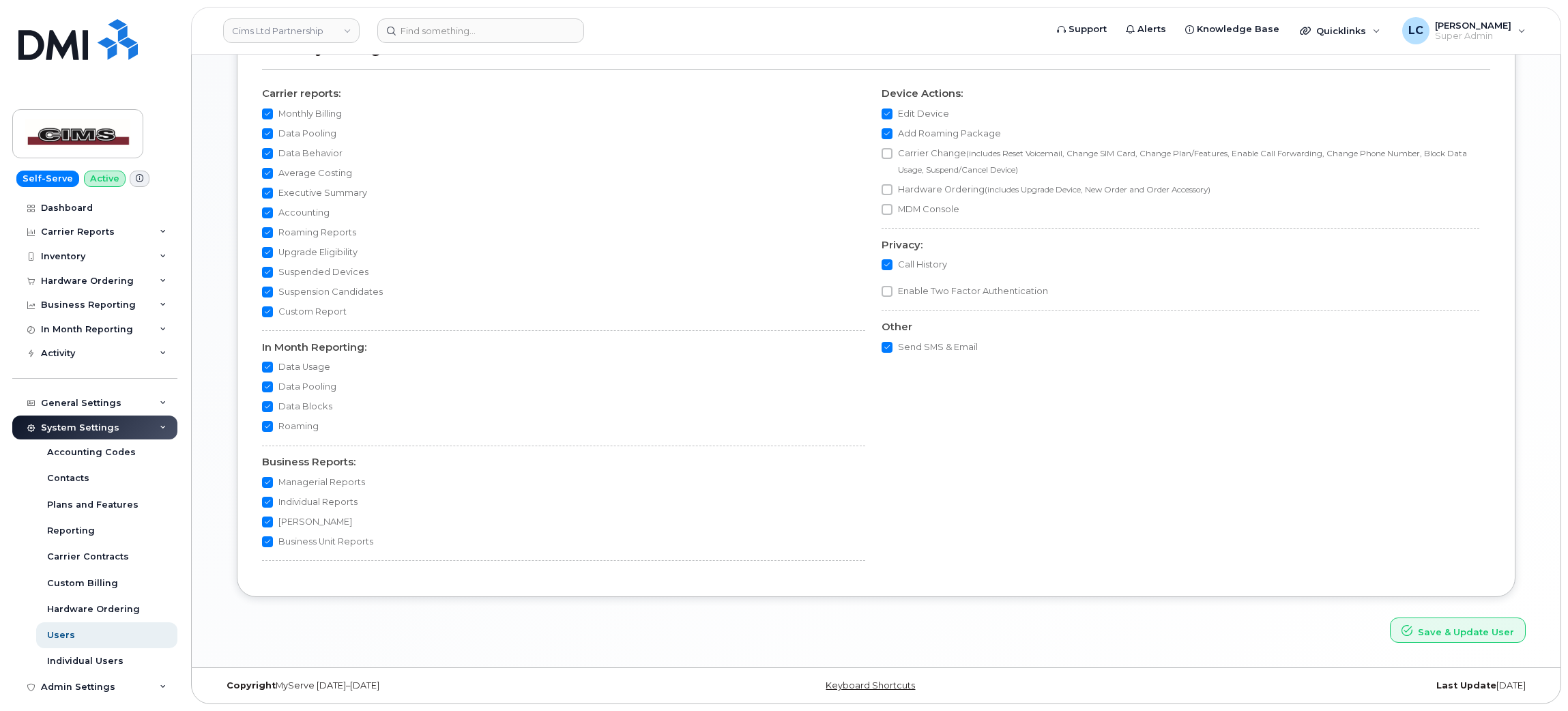
scroll to position [1066, 0]
click at [1487, 632] on button "Save & Update User" at bounding box center [1458, 630] width 136 height 25
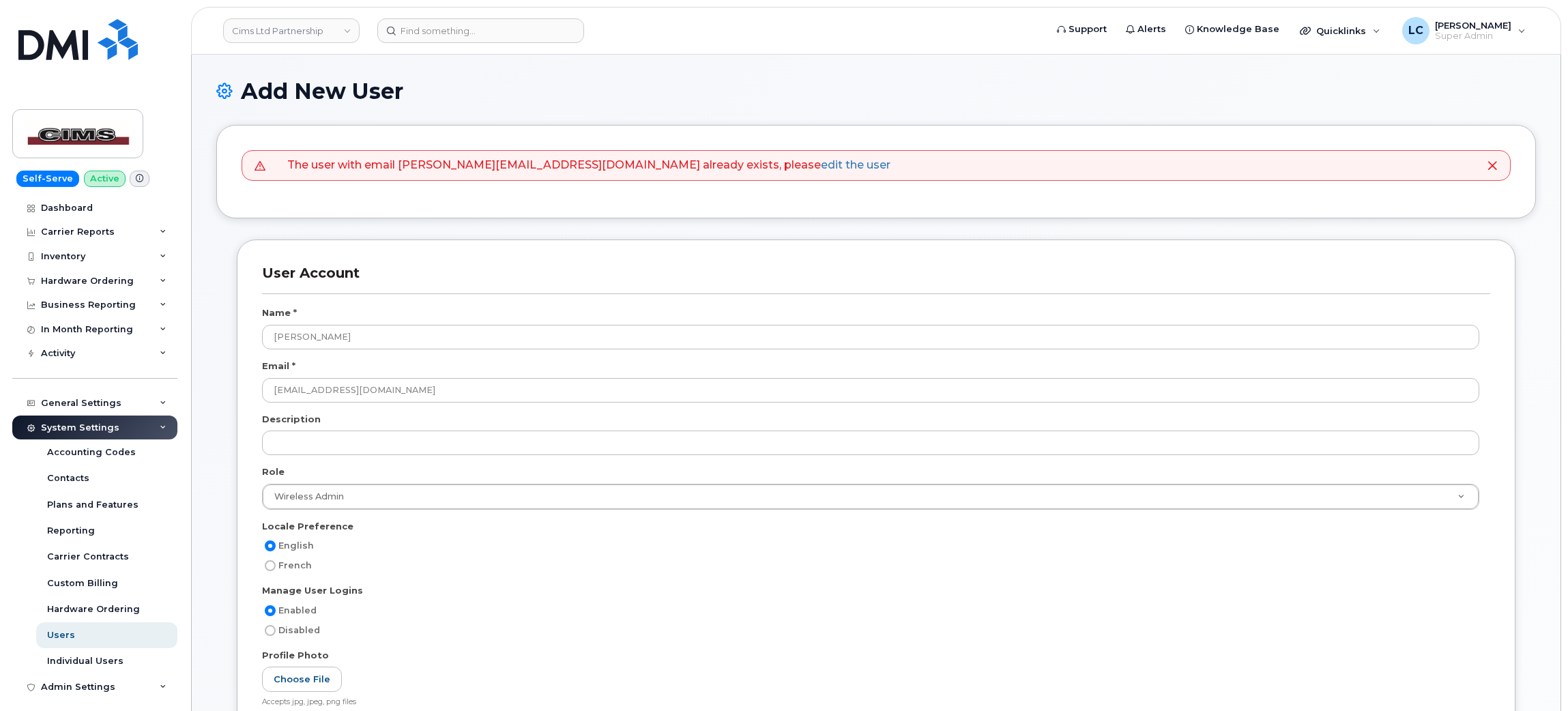
scroll to position [1537, 0]
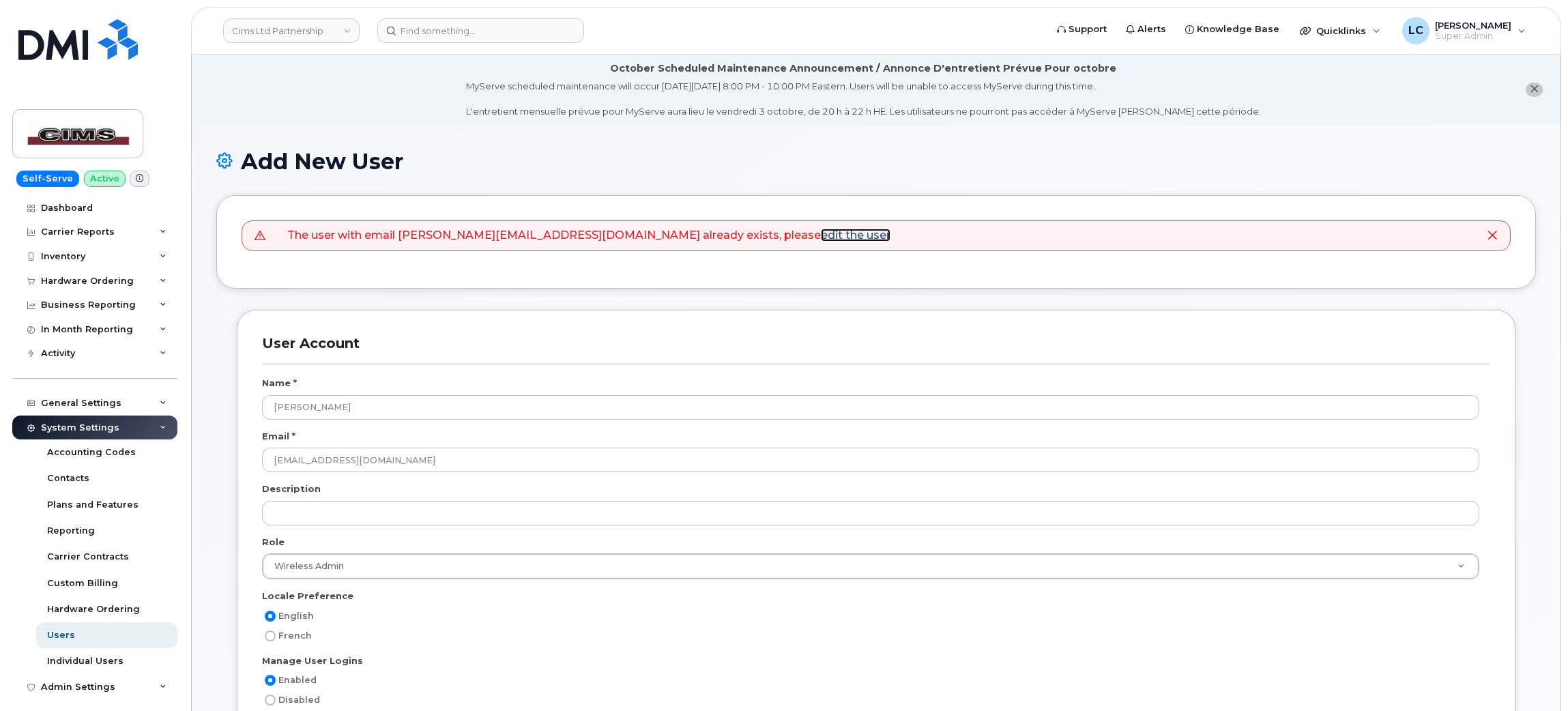
click at [821, 239] on link "edit the user" at bounding box center [856, 235] width 69 height 13
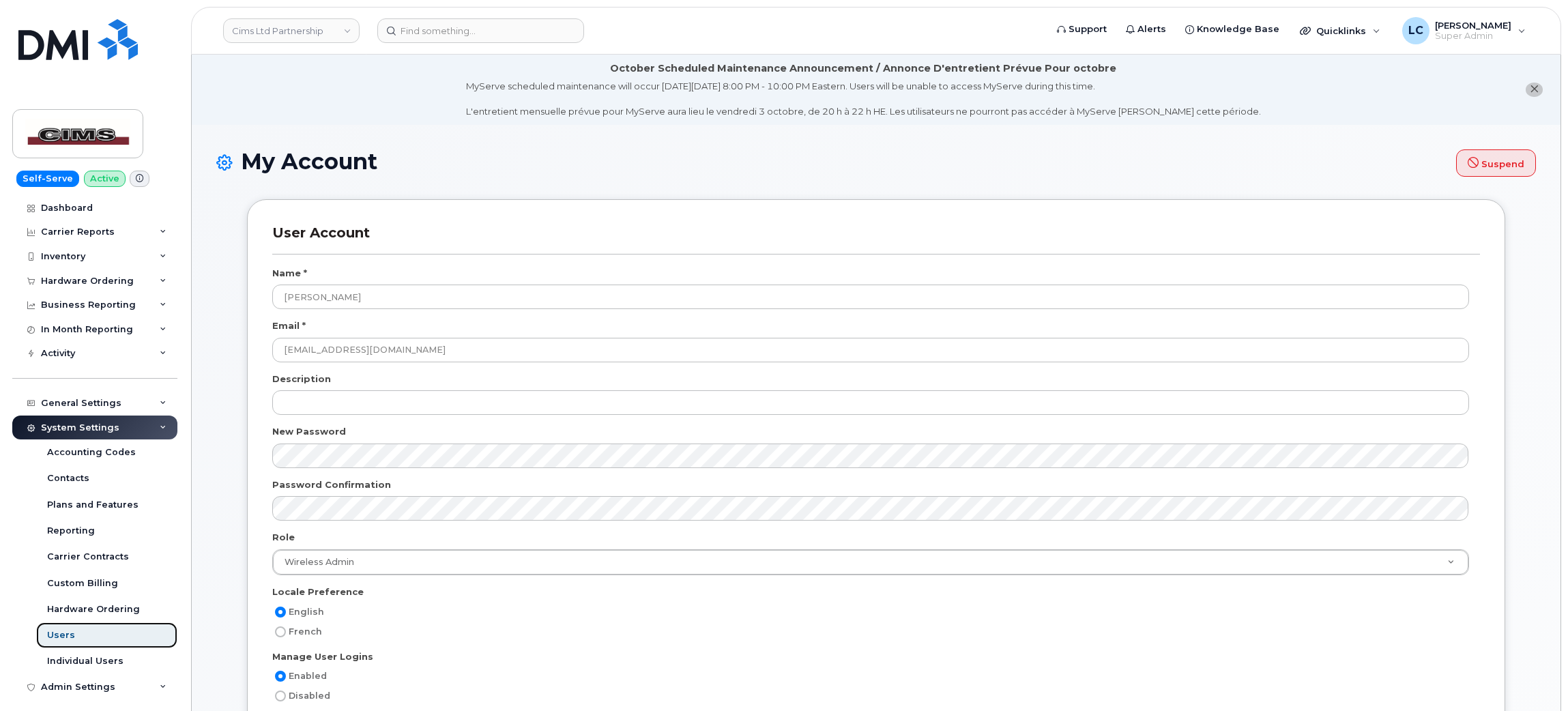
click at [69, 639] on div "Users" at bounding box center [61, 635] width 28 height 13
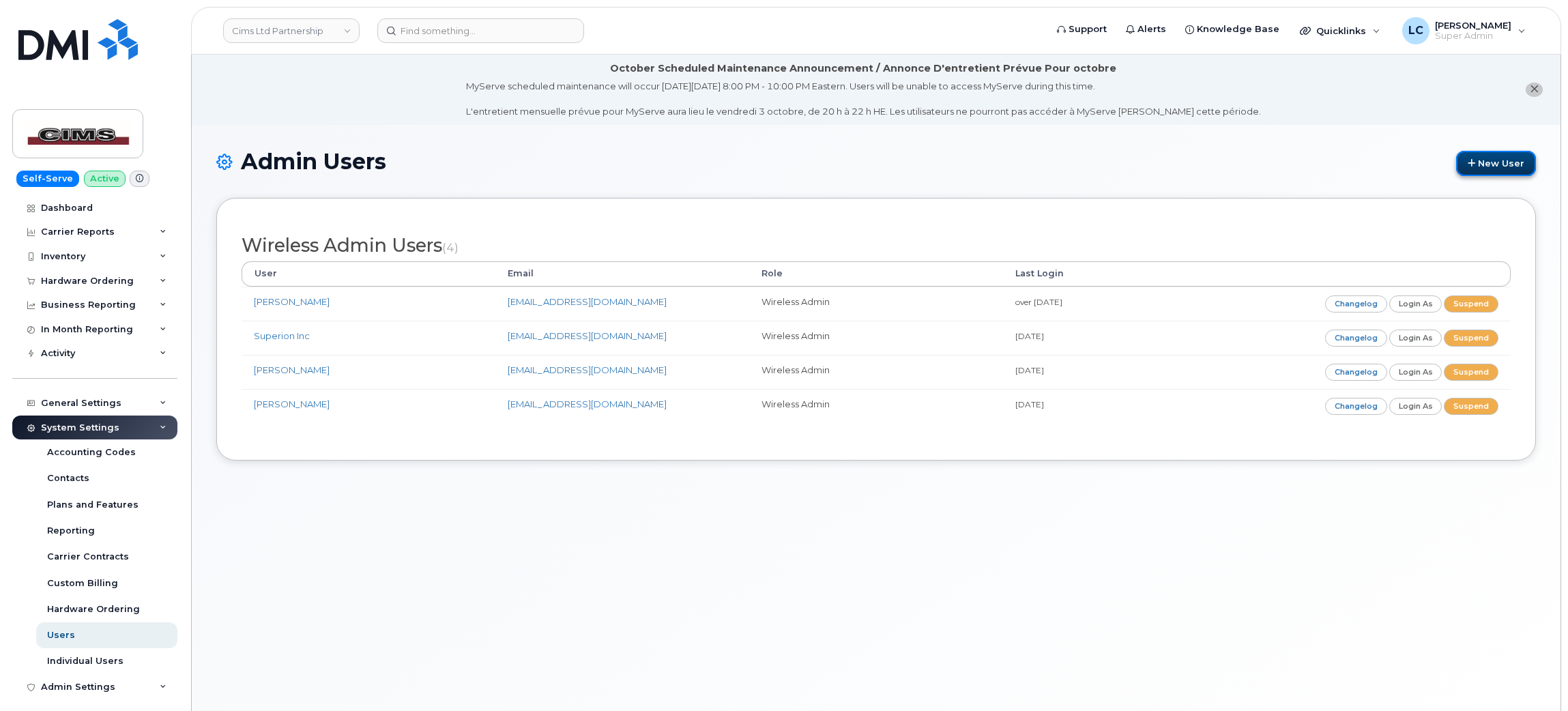
click at [1493, 151] on link "New User" at bounding box center [1496, 163] width 80 height 25
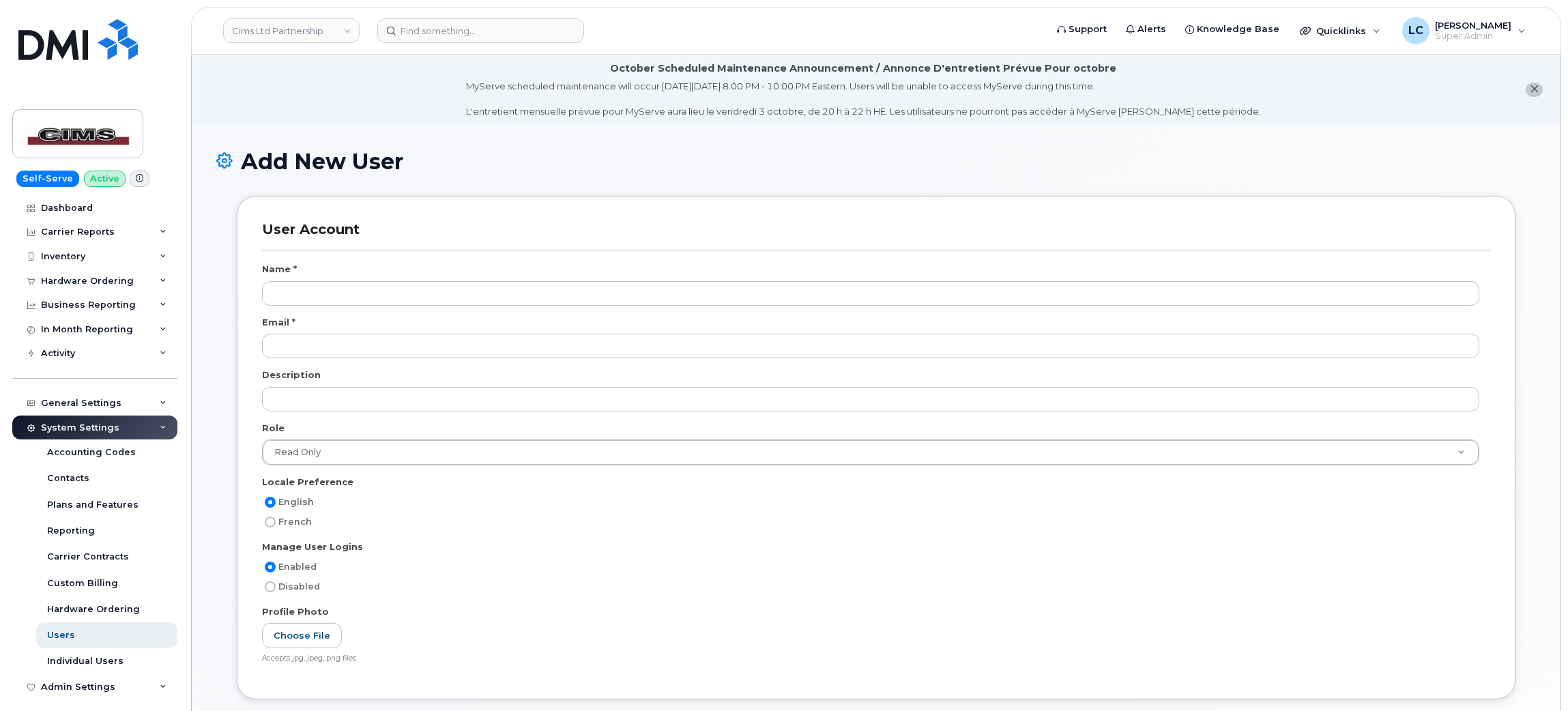
scroll to position [1537, 0]
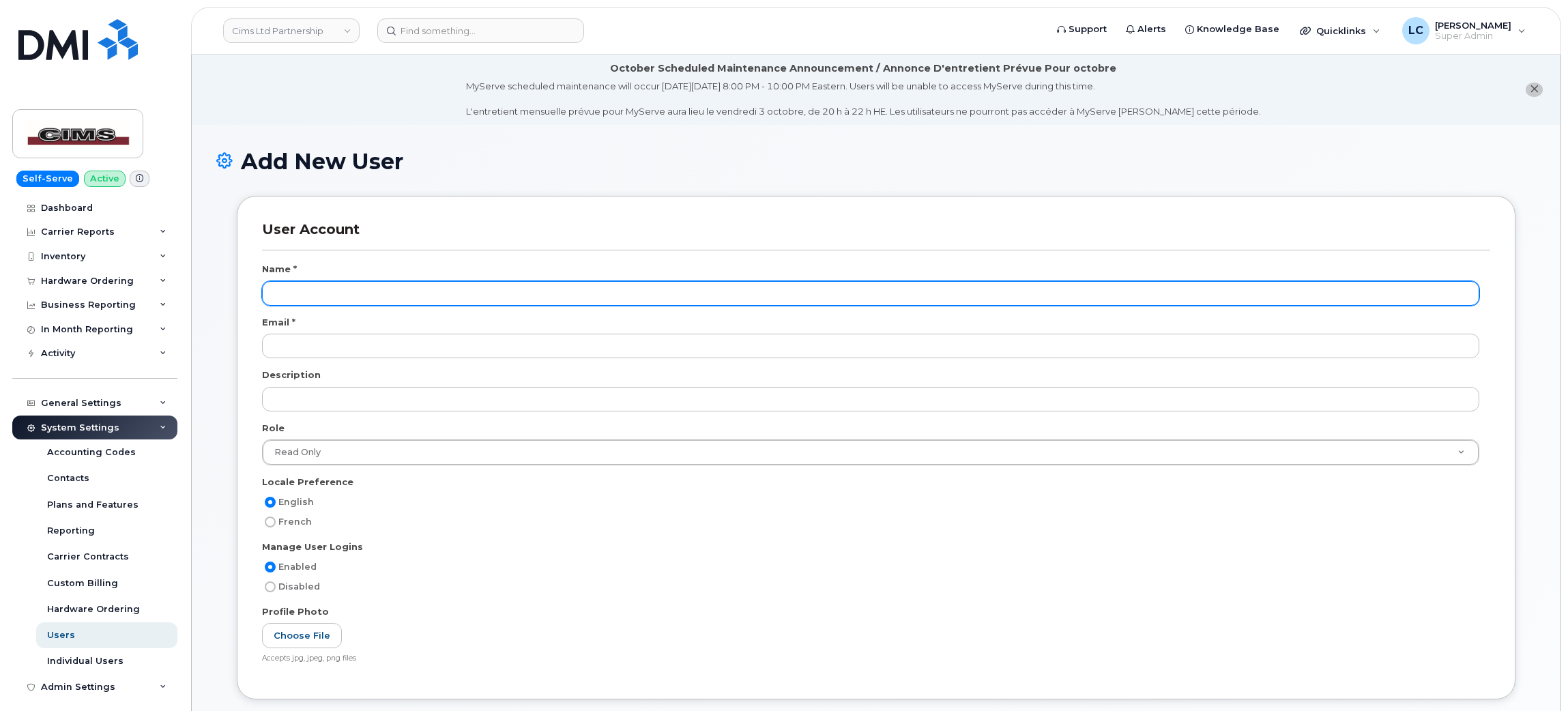
click at [392, 305] on input "text" at bounding box center [870, 293] width 1217 height 24
paste input "[PERSON_NAME]"
type input "[PERSON_NAME]"
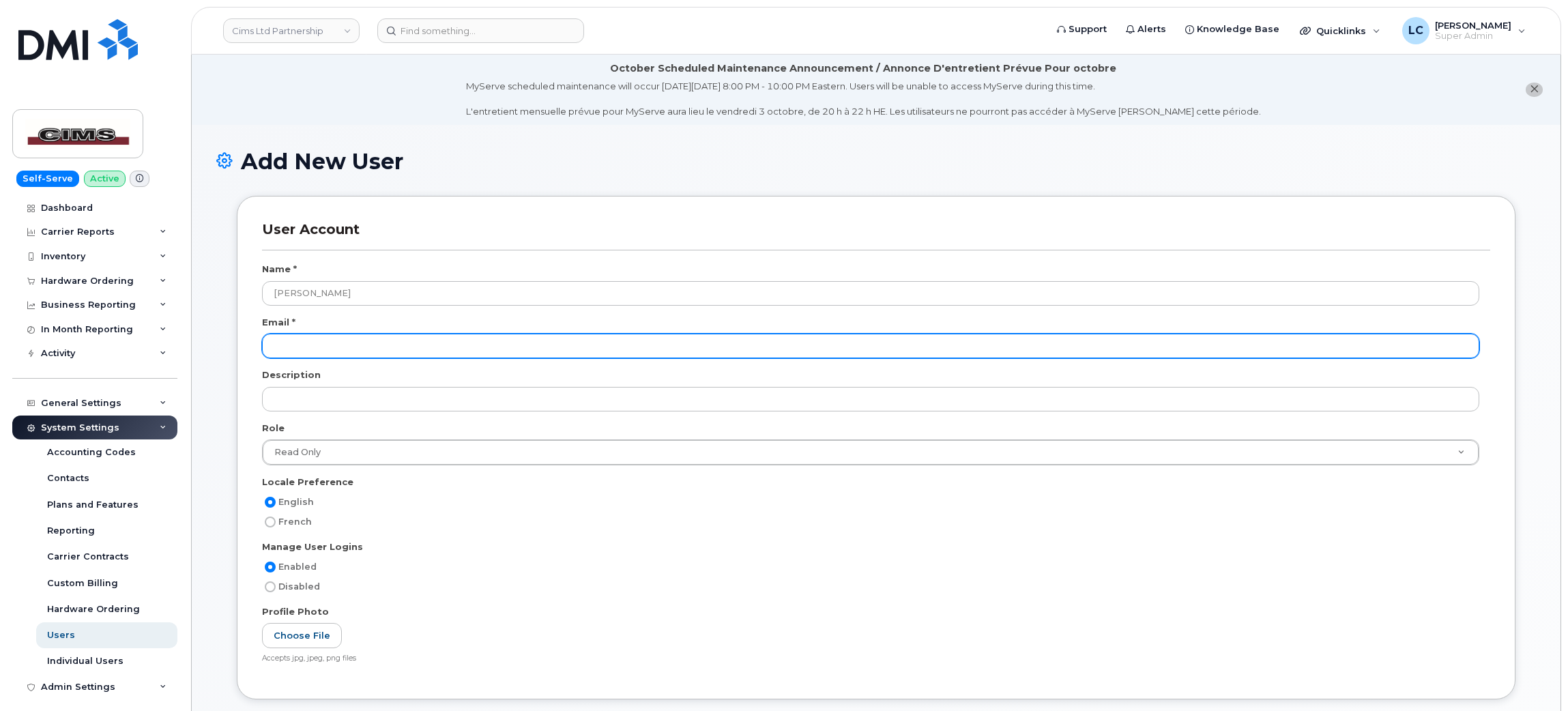
click at [306, 346] on input "email" at bounding box center [870, 345] width 1217 height 24
paste input "[EMAIL_ADDRESS][DOMAIN_NAME]"
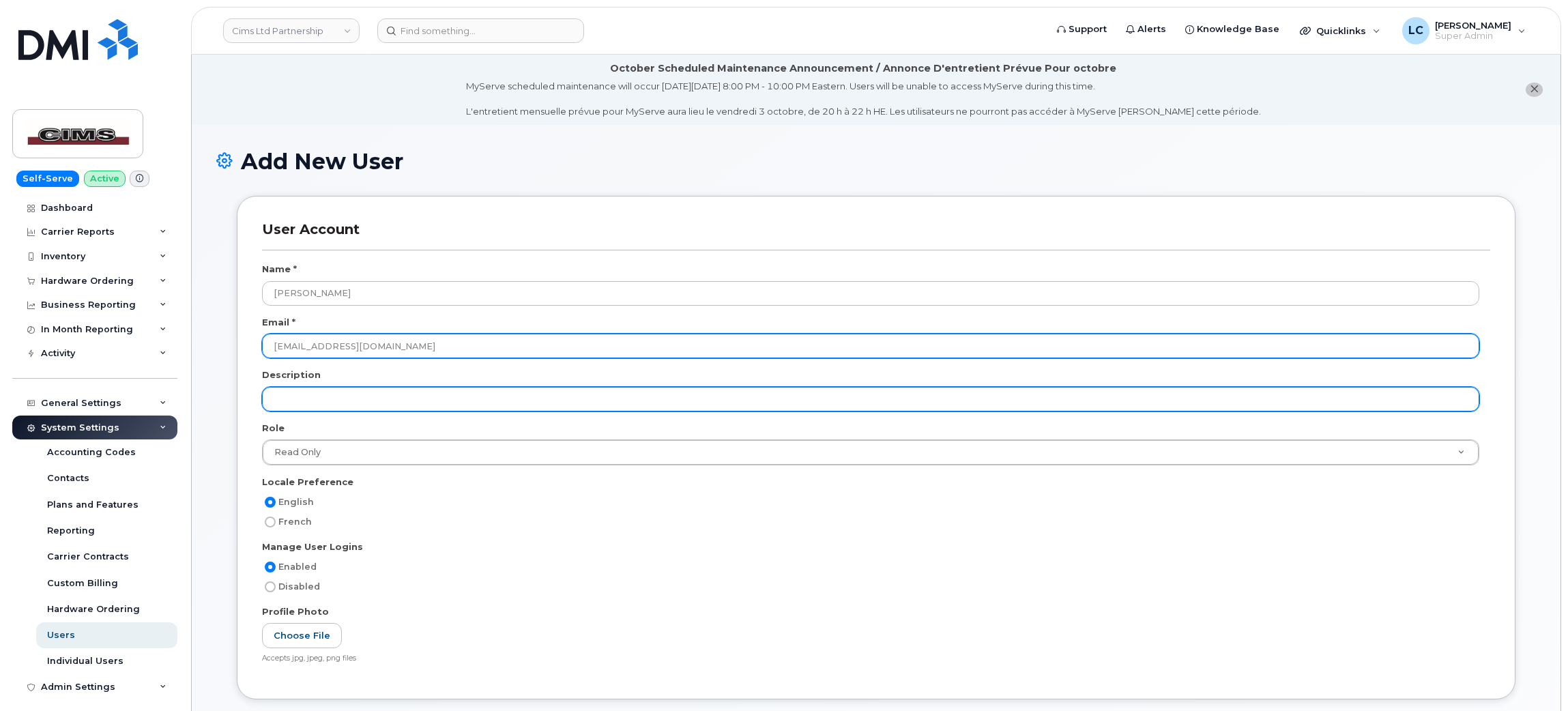
type input "[EMAIL_ADDRESS][DOMAIN_NAME]"
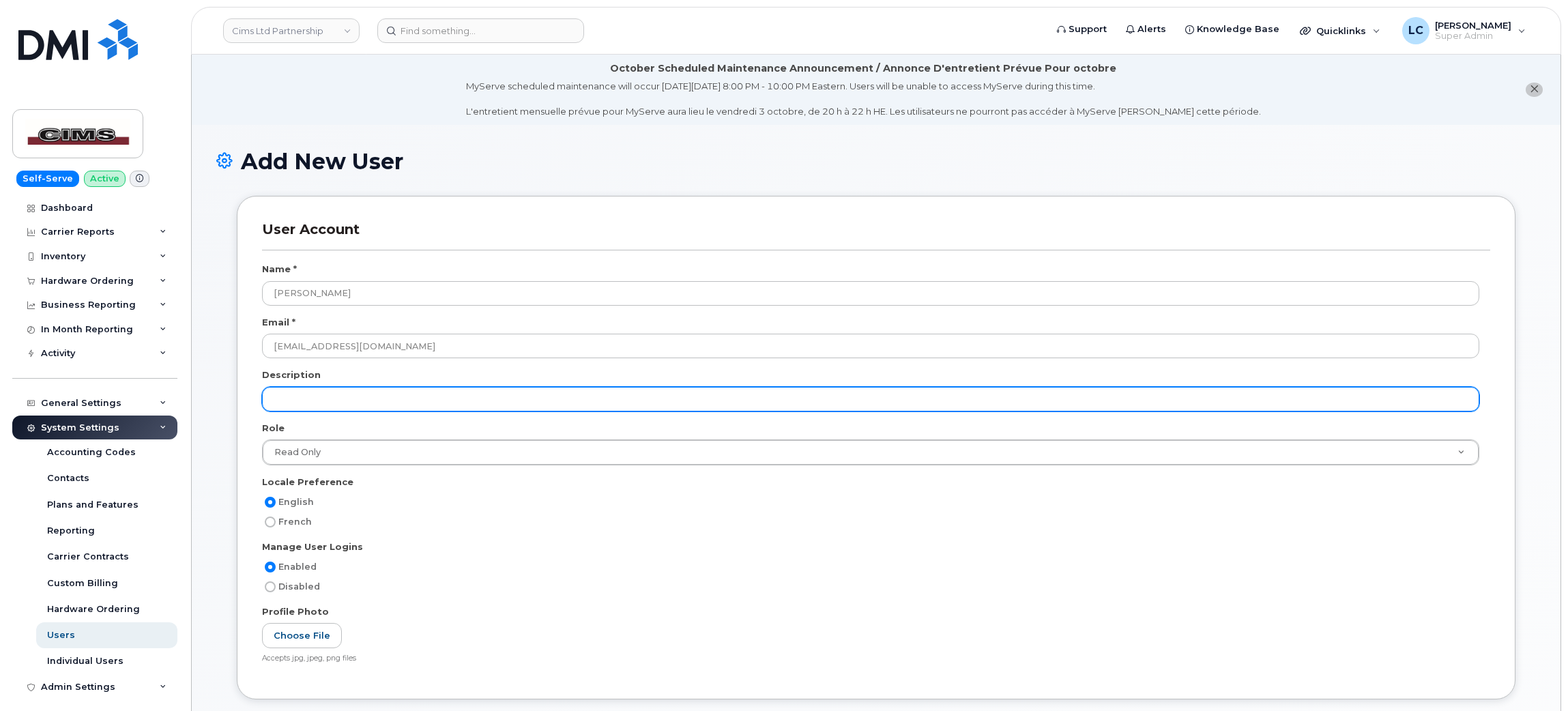
click at [378, 399] on input "text" at bounding box center [870, 398] width 1217 height 24
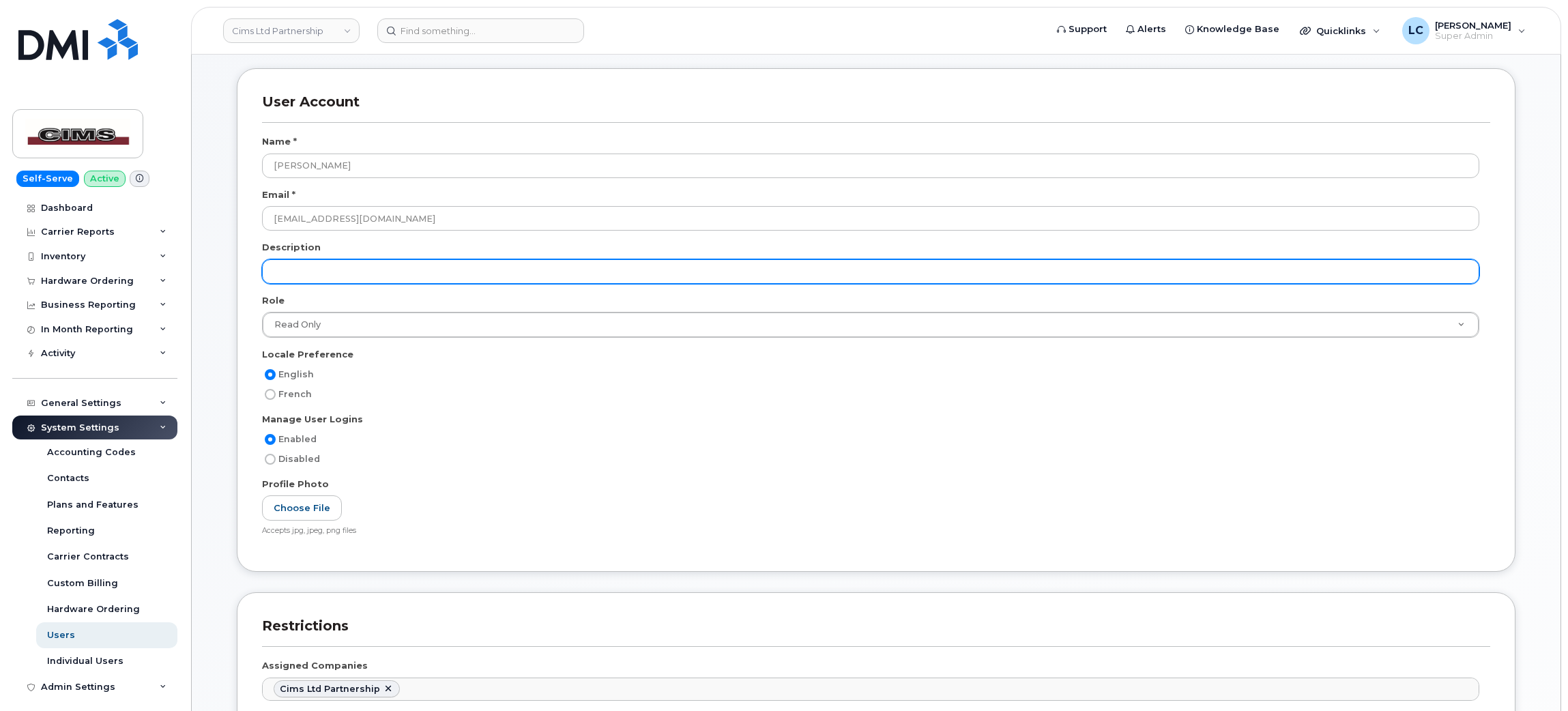
scroll to position [144, 0]
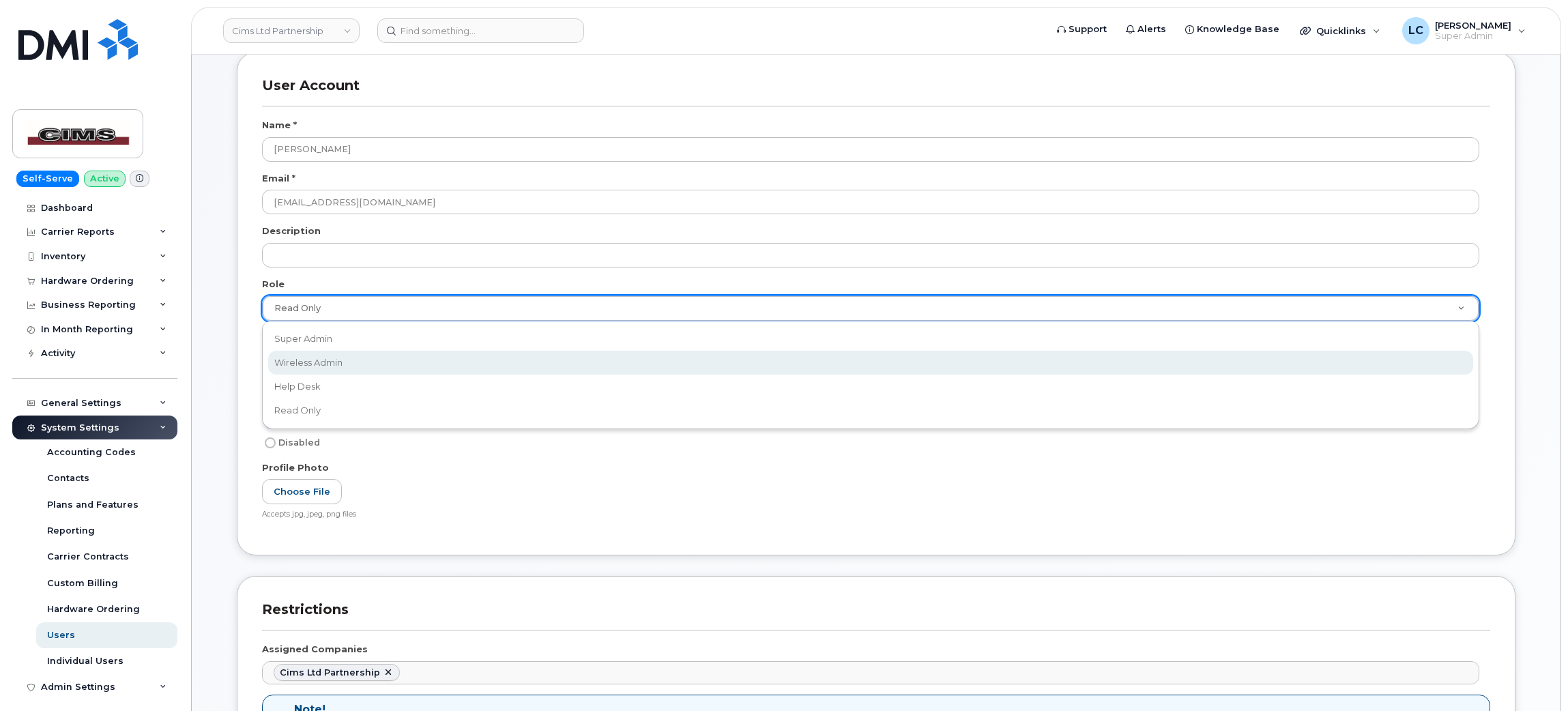
select select "wireless_admin"
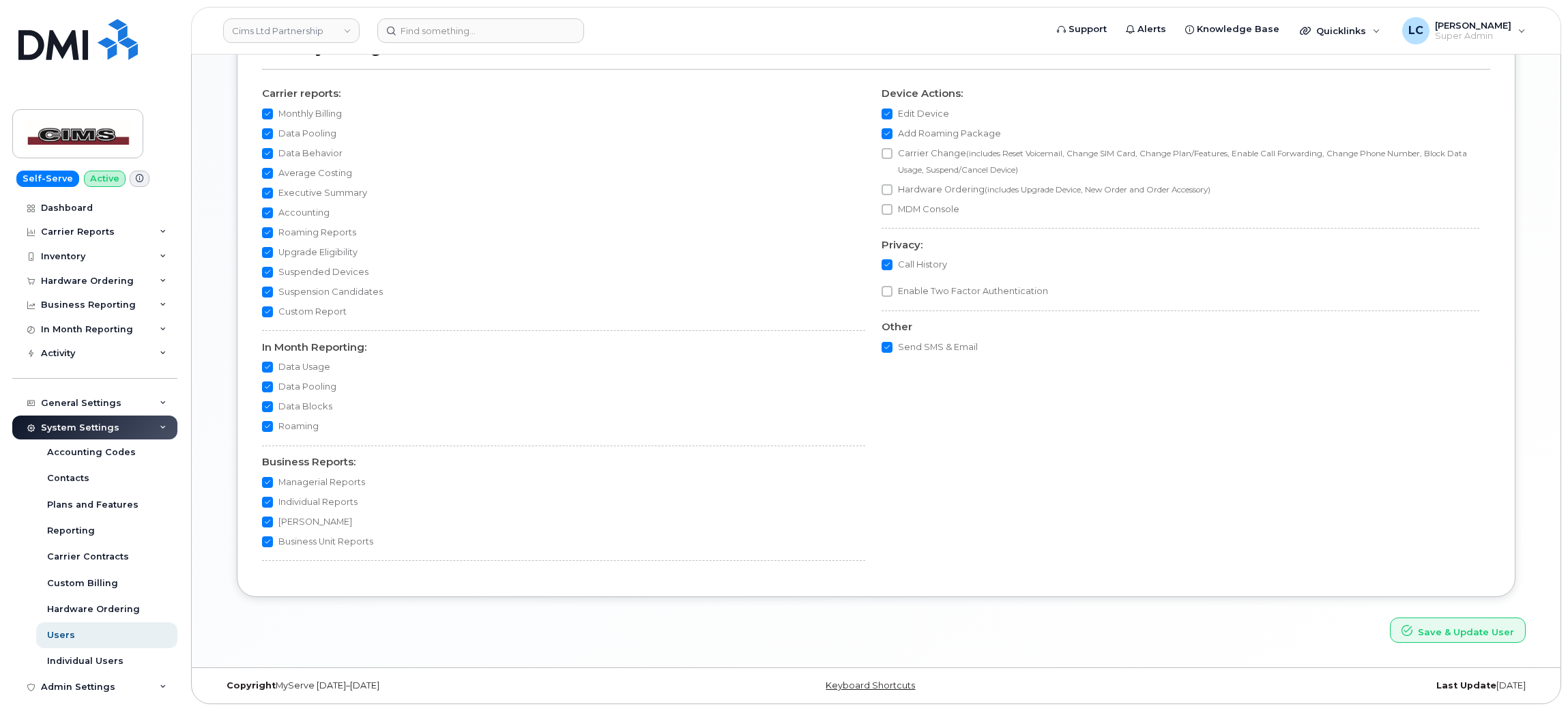
scroll to position [1066, 0]
click at [1499, 633] on button "Save & Update User" at bounding box center [1458, 630] width 136 height 25
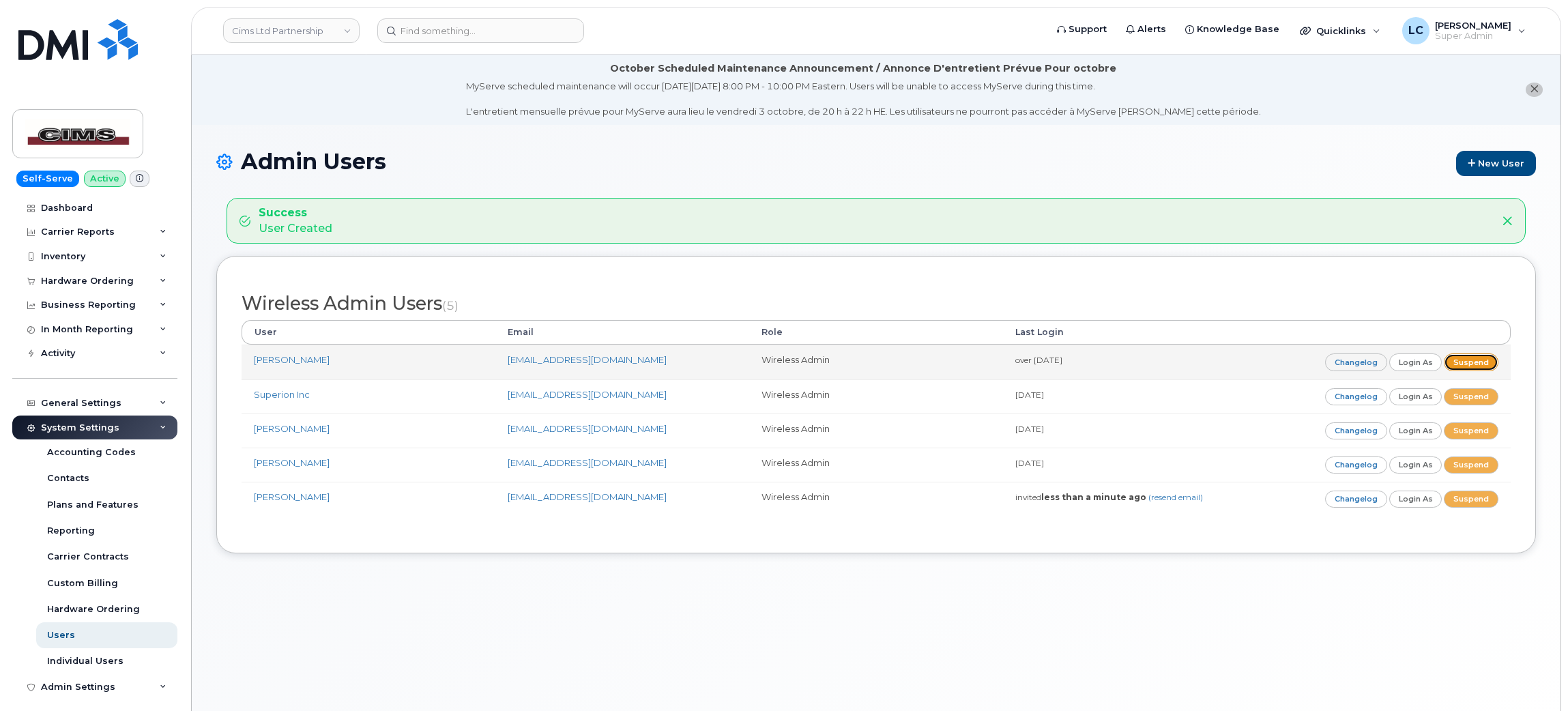
click at [1472, 362] on link "Suspend" at bounding box center [1470, 361] width 55 height 17
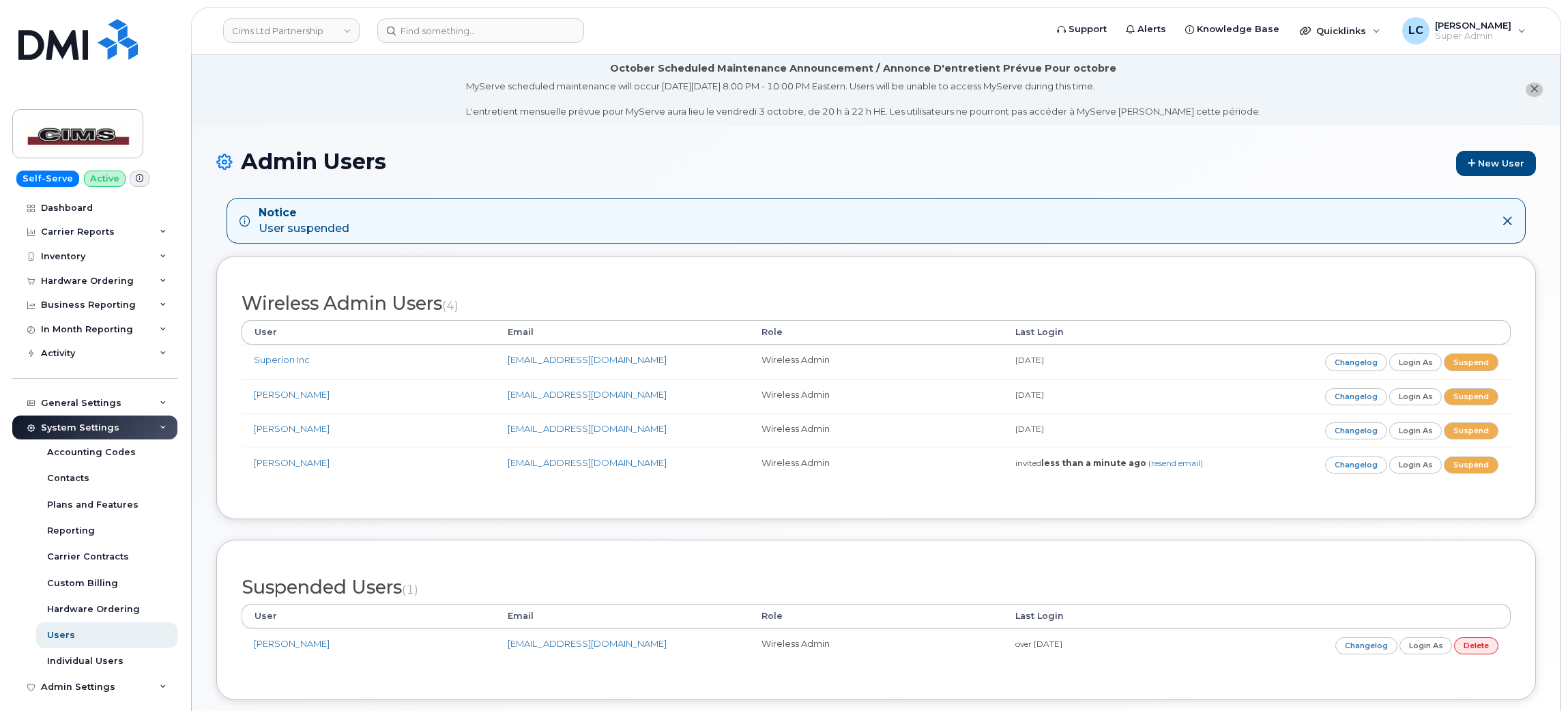
click at [695, 93] on div "MyServe scheduled maintenance will occur [DATE][DATE] 8:00 PM - 10:00 PM Easter…" at bounding box center [864, 99] width 795 height 38
click at [574, 111] on div "MyServe scheduled maintenance will occur [DATE][DATE] 8:00 PM - 10:00 PM Easter…" at bounding box center [864, 99] width 795 height 38
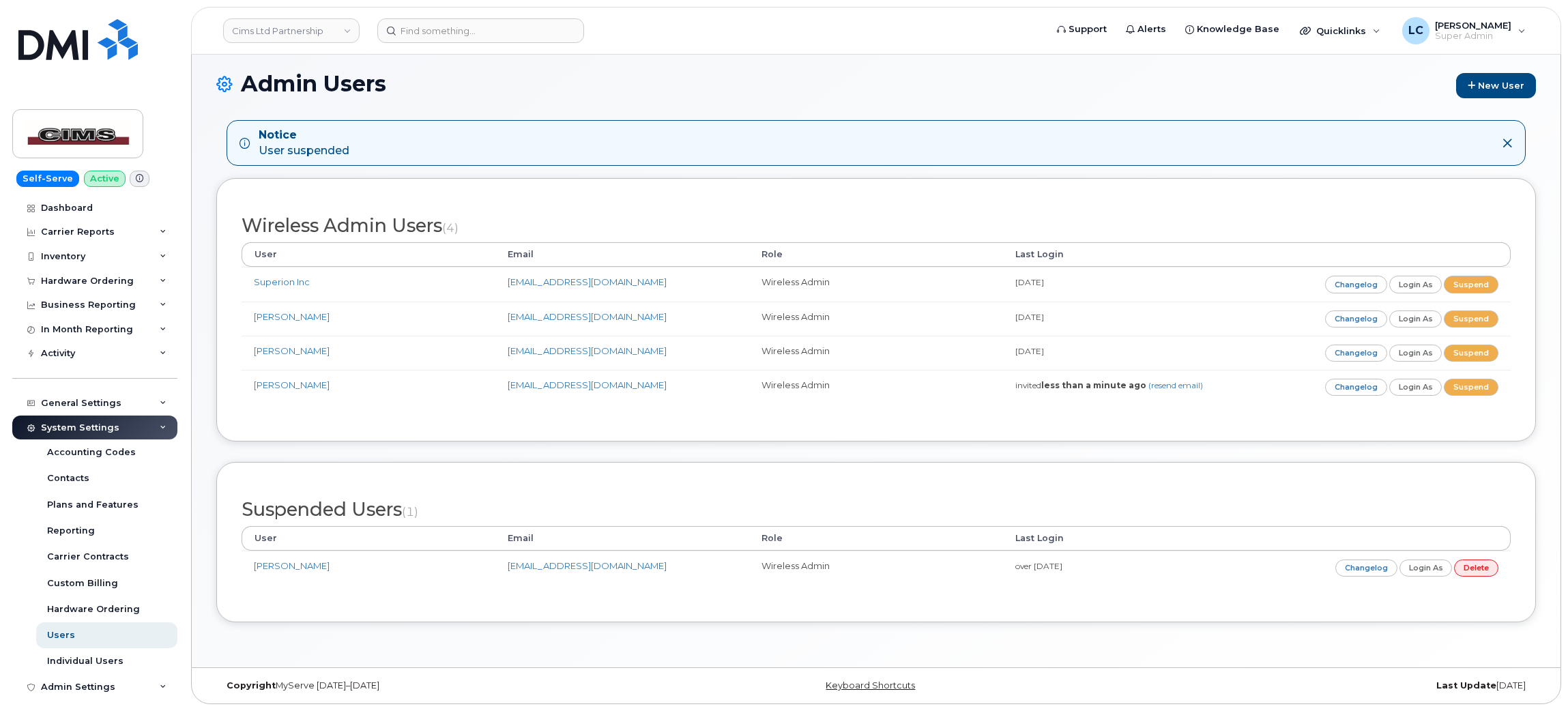
scroll to position [80, 0]
